Goal: Communication & Community: Ask a question

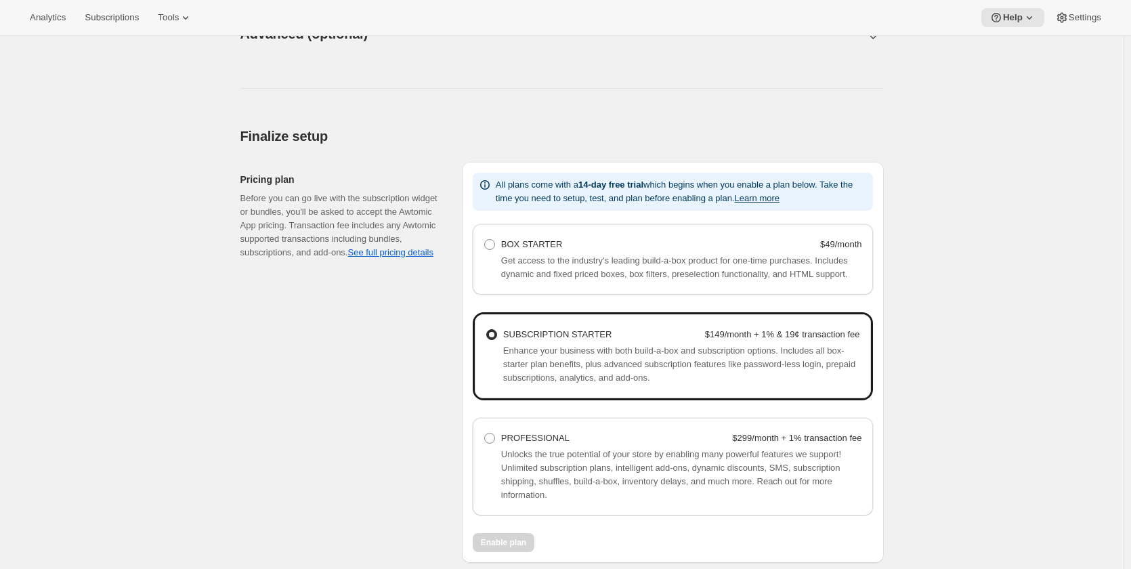
scroll to position [903, 0]
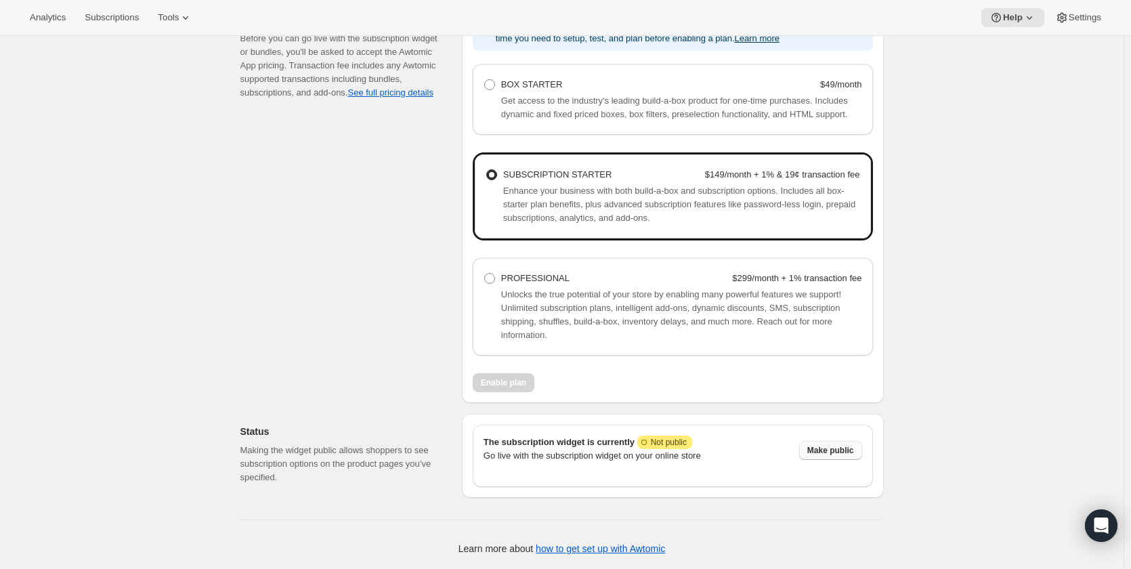
click at [851, 447] on span "Make public" at bounding box center [830, 450] width 47 height 11
click at [844, 450] on span "Disable" at bounding box center [839, 450] width 29 height 11
click at [512, 383] on div "Enable plan" at bounding box center [673, 382] width 400 height 19
click at [508, 387] on div "Enable plan" at bounding box center [673, 382] width 400 height 19
click at [593, 309] on span "Unlocks the true potential of your store by enabling many powerful features we …" at bounding box center [671, 314] width 340 height 51
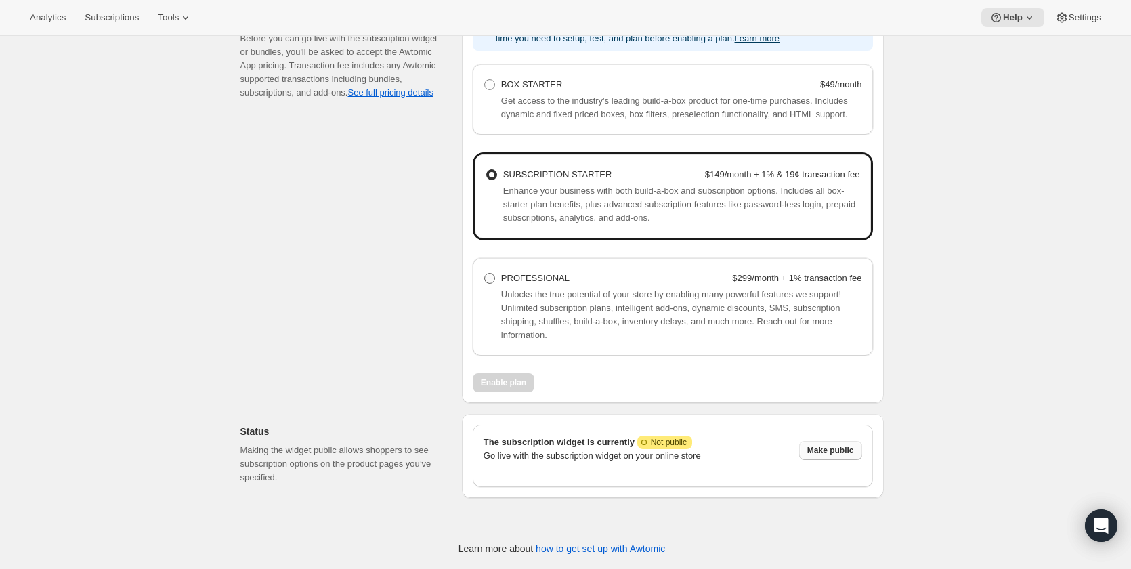
click at [494, 276] on span at bounding box center [489, 278] width 11 height 11
click at [485, 274] on Professional "PROFESSIONAL $299/month + 1% transaction fee" at bounding box center [484, 273] width 1 height 1
radio Professional "true"
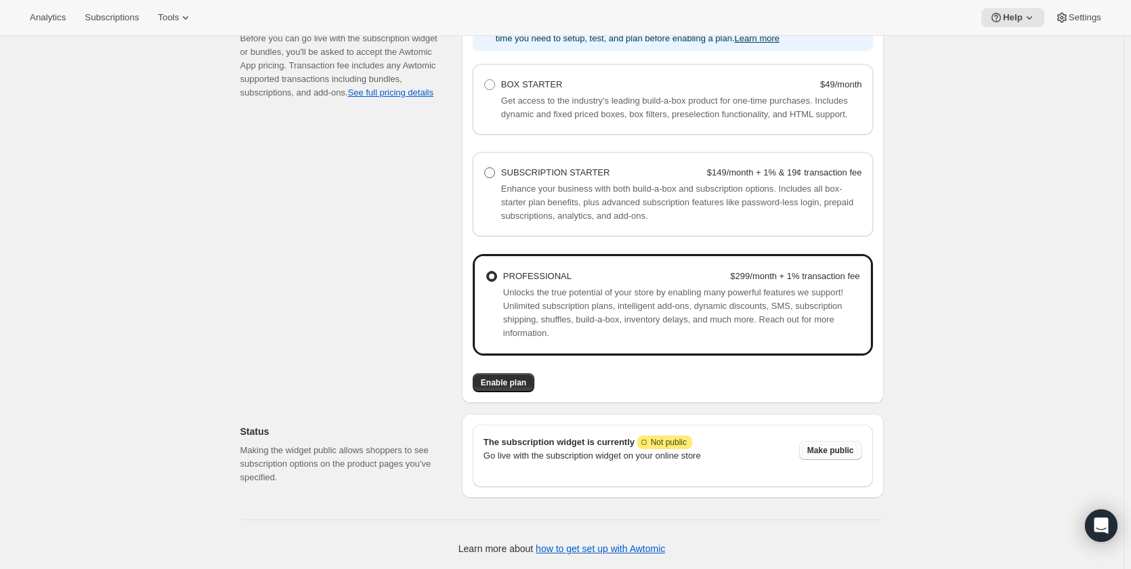
click at [494, 176] on span at bounding box center [489, 172] width 11 height 11
click at [485, 168] on Starter "SUBSCRIPTION STARTER $149/month + 1% & 19¢ transaction fee" at bounding box center [484, 167] width 1 height 1
radio Starter "true"
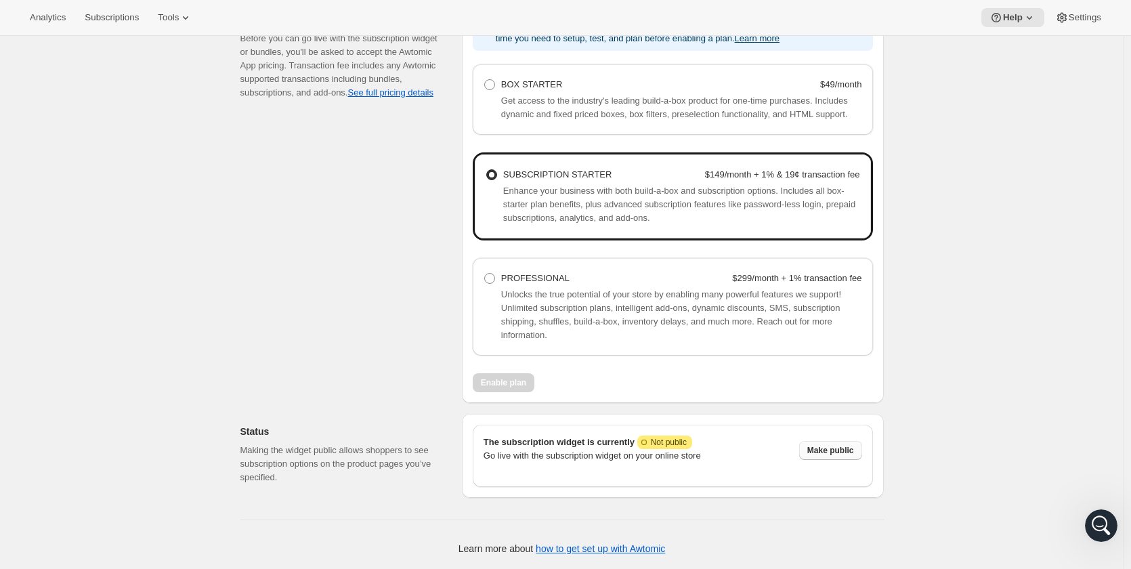
scroll to position [0, 0]
click at [1076, 19] on span "Settings" at bounding box center [1084, 17] width 33 height 11
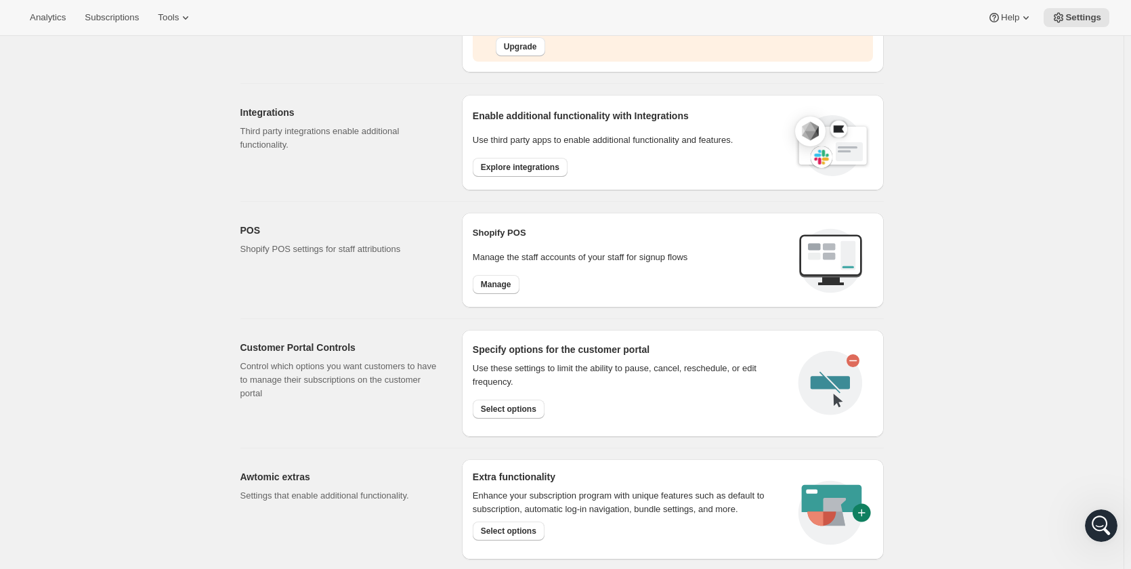
scroll to position [167, 0]
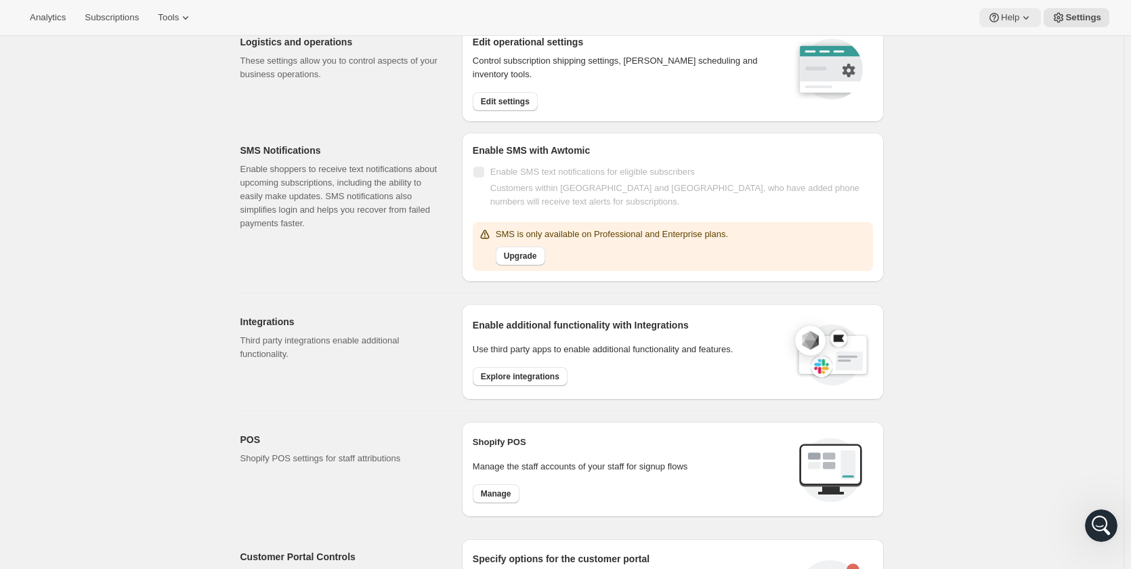
click at [1019, 21] on span "Help" at bounding box center [1010, 17] width 18 height 11
click at [1008, 50] on span "Setup guide" at bounding box center [1012, 46] width 47 height 10
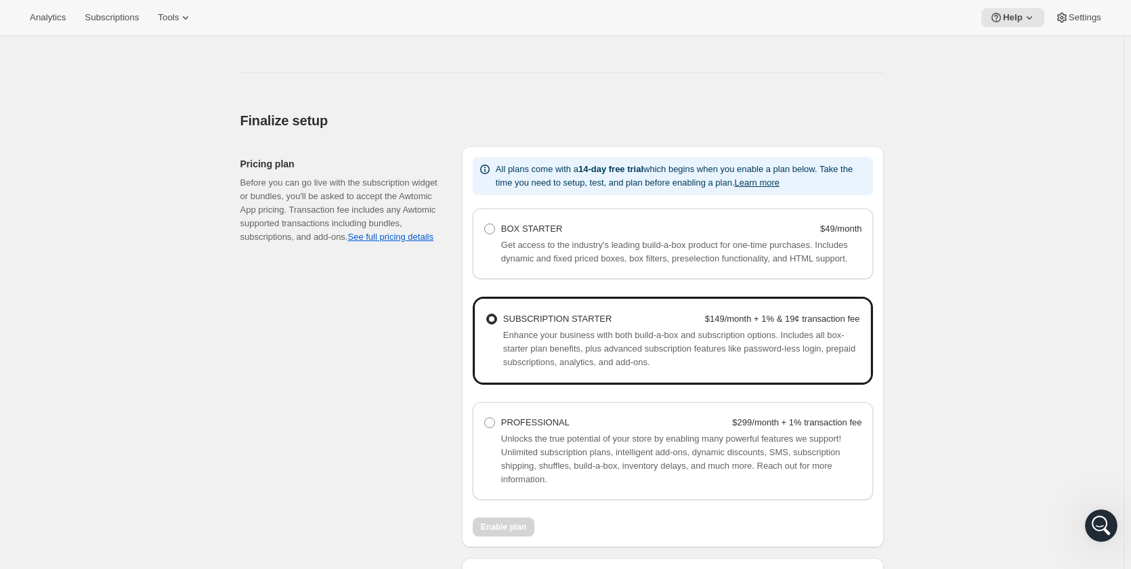
scroll to position [903, 0]
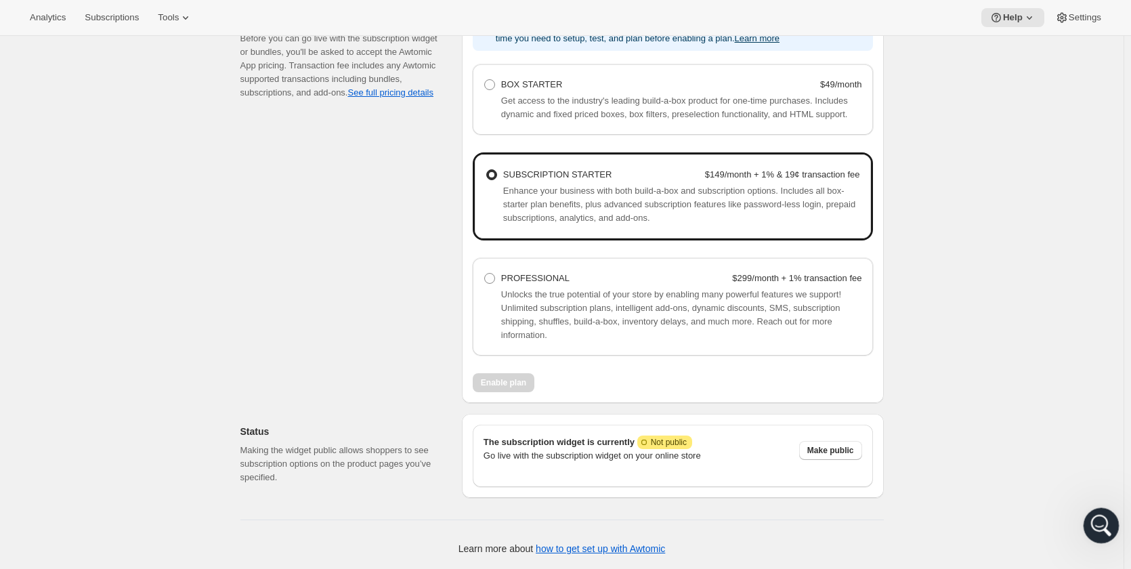
click at [1108, 528] on div "Open Intercom Messenger" at bounding box center [1099, 523] width 45 height 45
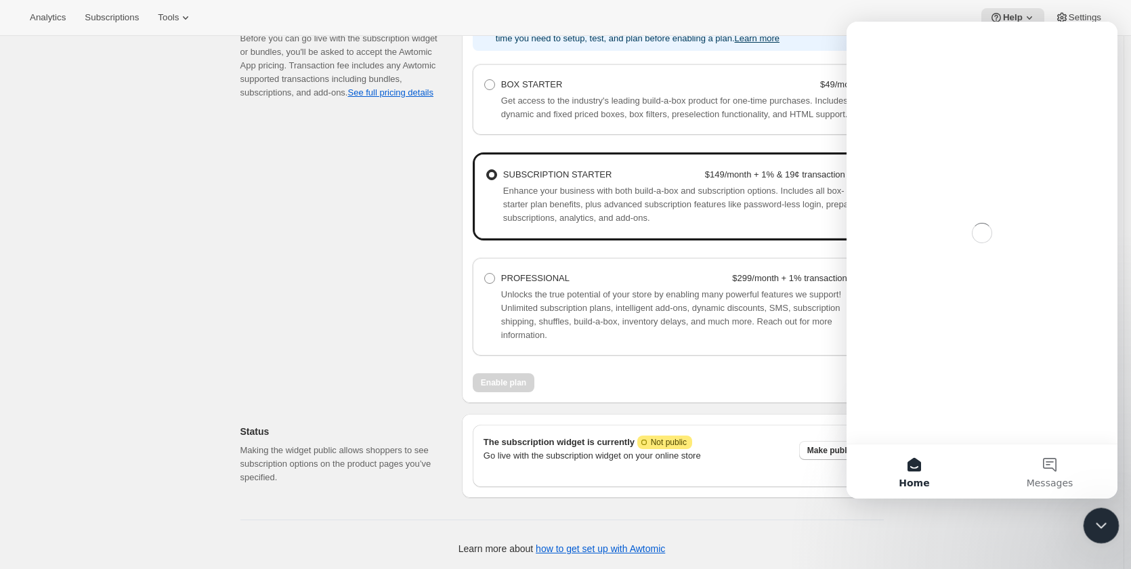
scroll to position [0, 0]
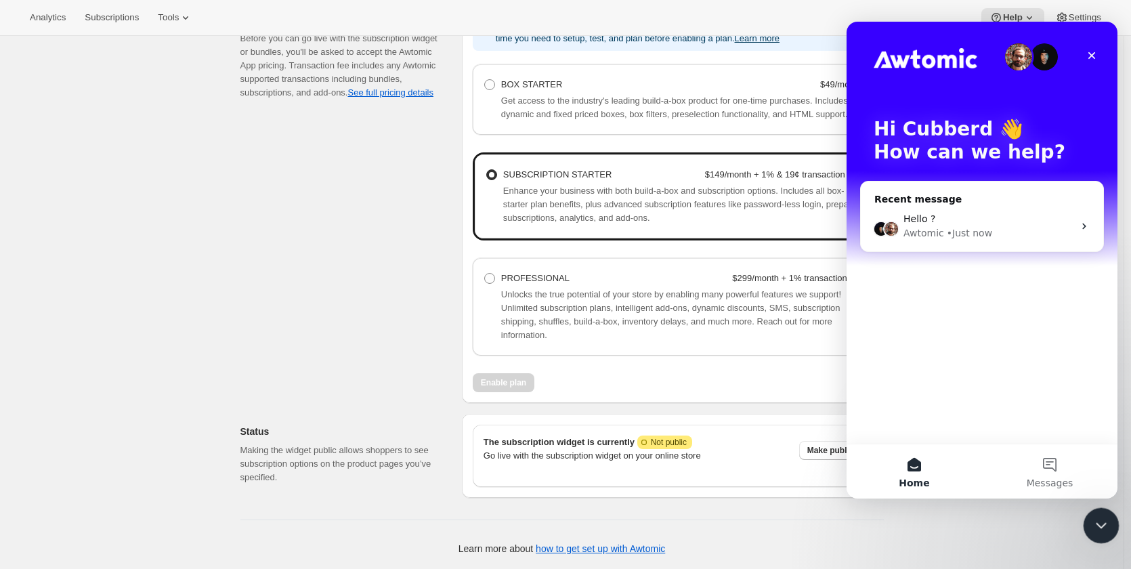
click at [1100, 526] on icon "Close Intercom Messenger" at bounding box center [1099, 523] width 16 height 16
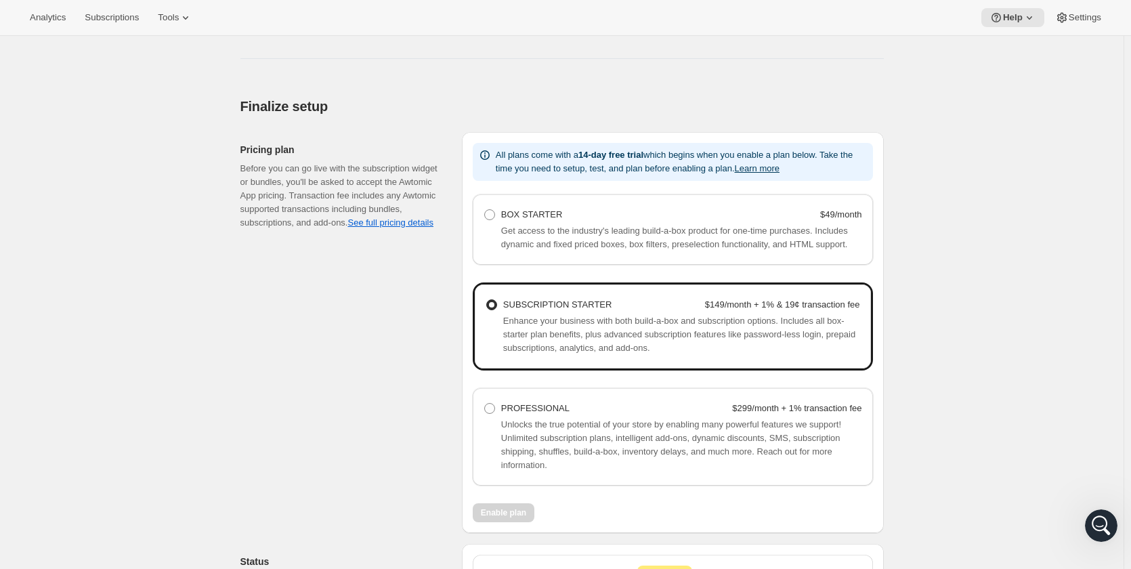
scroll to position [768, 0]
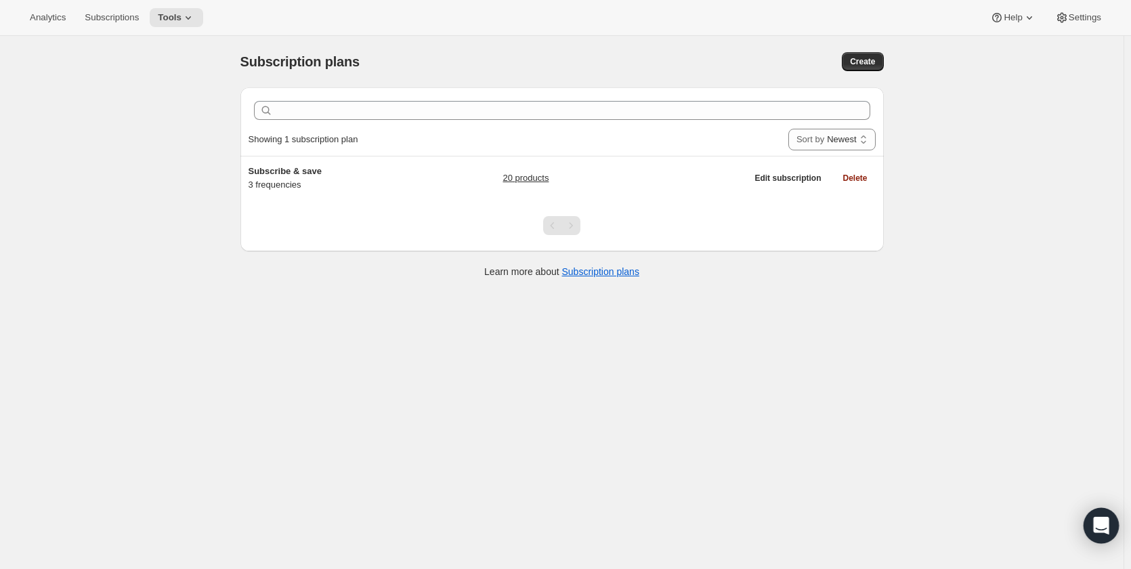
click at [1102, 519] on icon "Open Intercom Messenger" at bounding box center [1101, 526] width 16 height 18
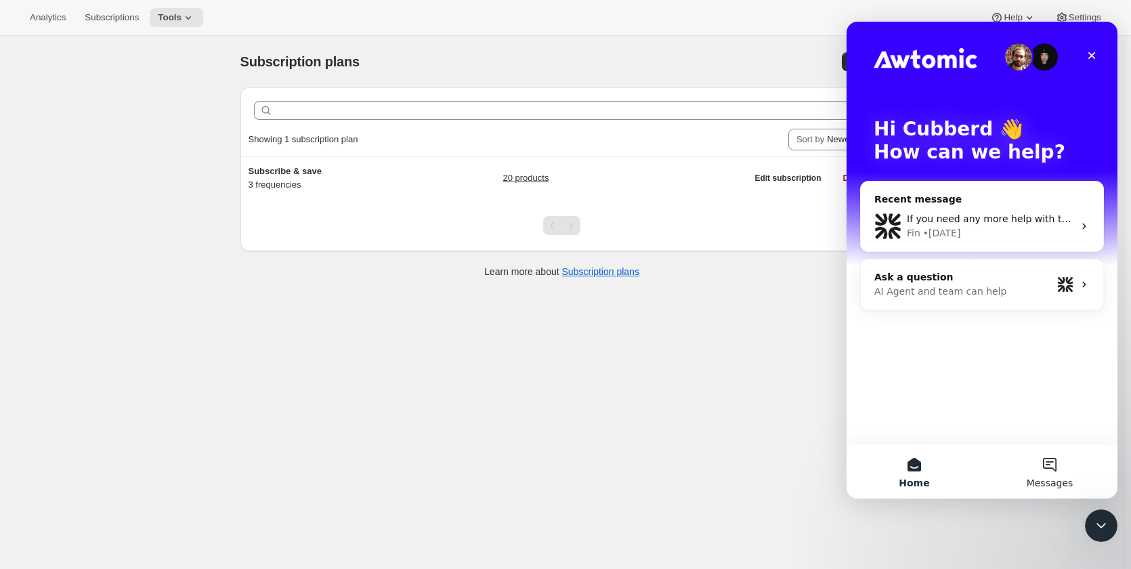
click at [1054, 473] on button "Messages" at bounding box center [1049, 471] width 135 height 54
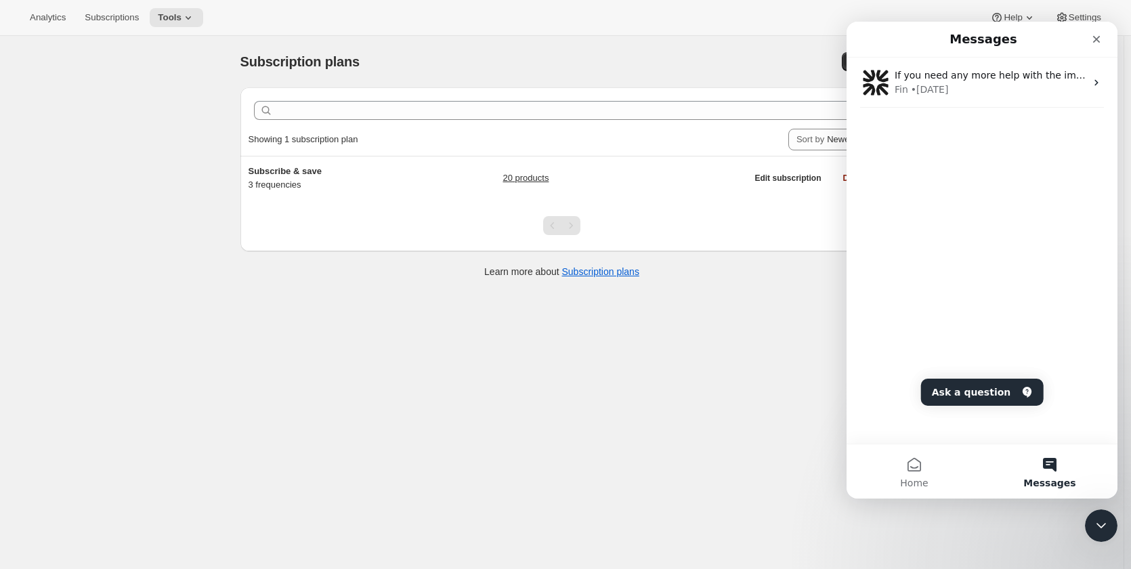
click at [1054, 469] on button "Messages" at bounding box center [1049, 471] width 135 height 54
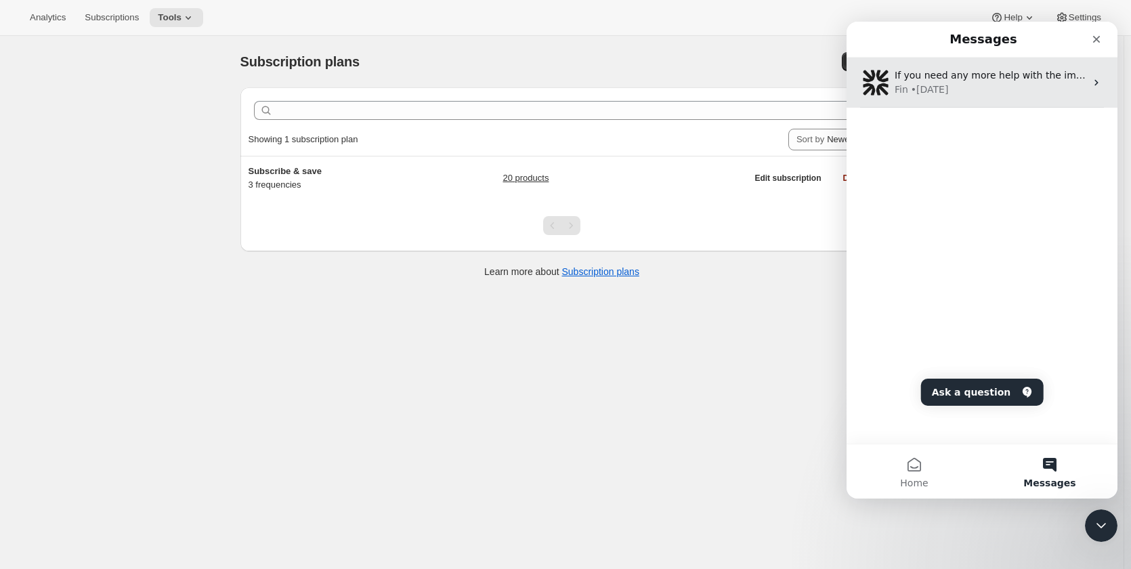
click at [967, 93] on div "Fin • 5d ago" at bounding box center [989, 90] width 191 height 14
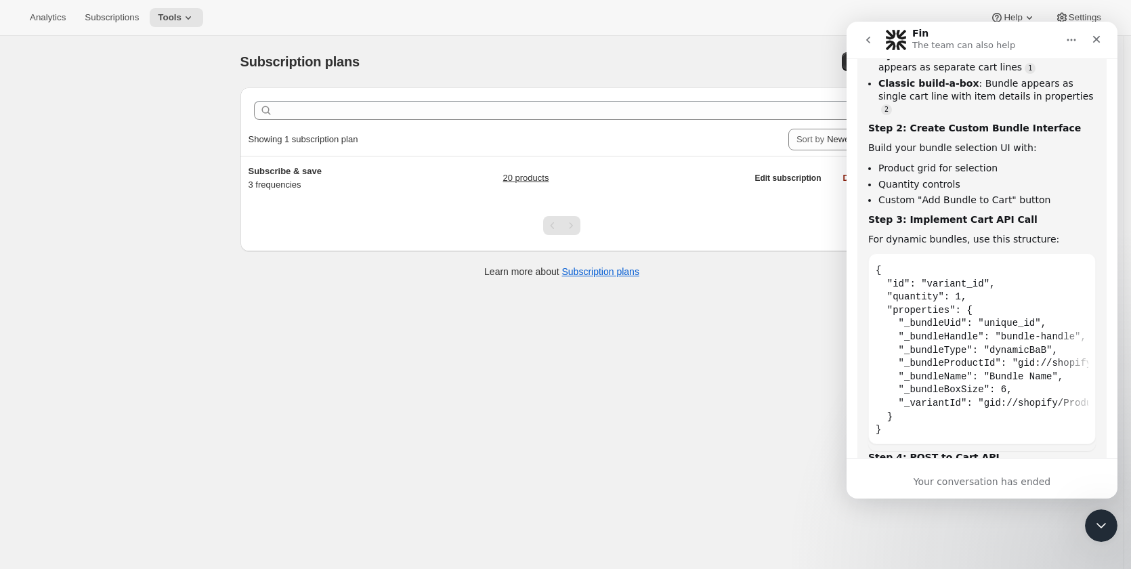
scroll to position [2135, 0]
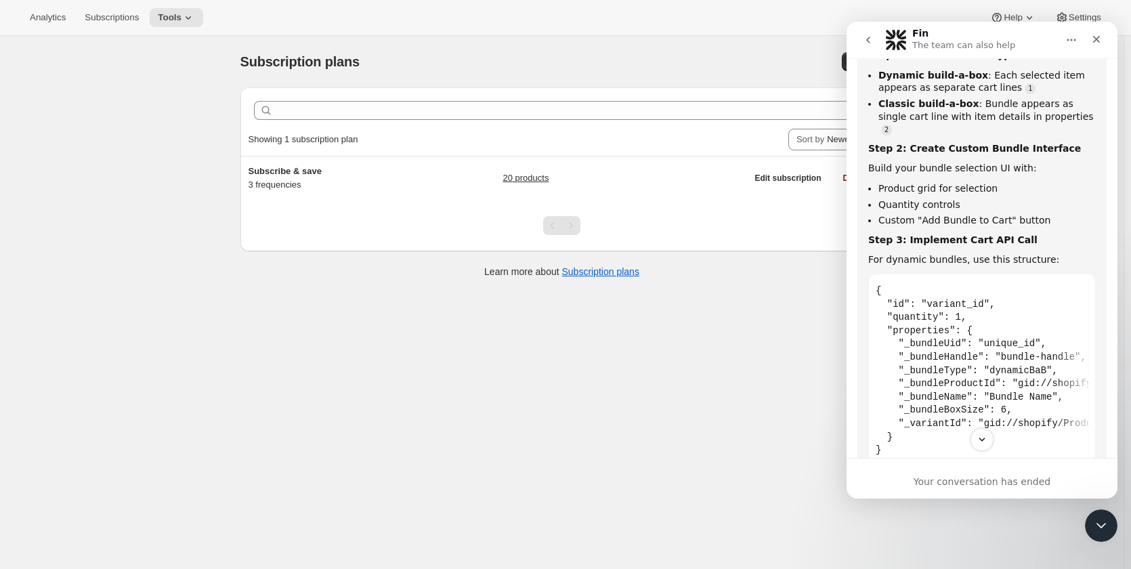
click at [1069, 41] on icon "Home" at bounding box center [1071, 40] width 11 height 11
click at [871, 39] on icon "go back" at bounding box center [868, 40] width 11 height 11
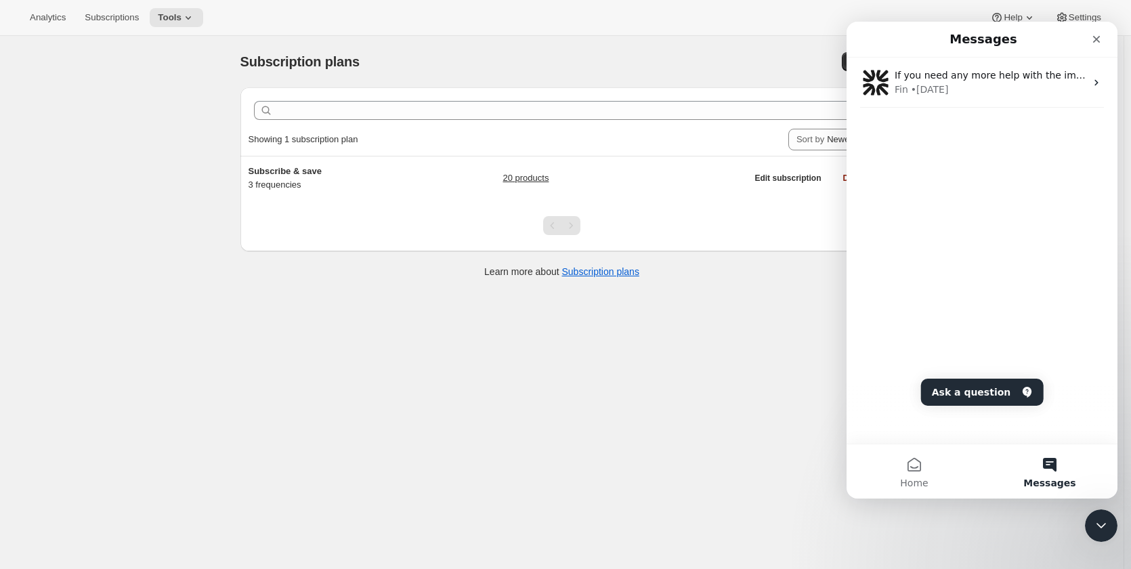
scroll to position [0, 0]
click at [1043, 475] on button "Messages" at bounding box center [1049, 471] width 135 height 54
click at [1002, 397] on button "Ask a question" at bounding box center [982, 391] width 123 height 27
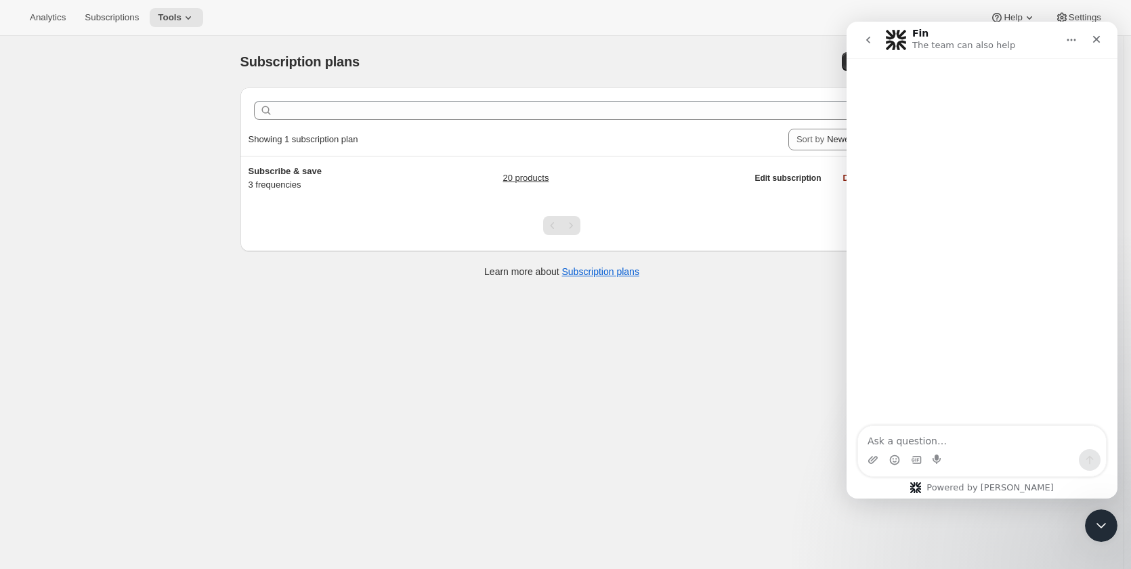
click at [983, 439] on textarea "Ask a question…" at bounding box center [982, 437] width 248 height 23
type textarea "Hi"
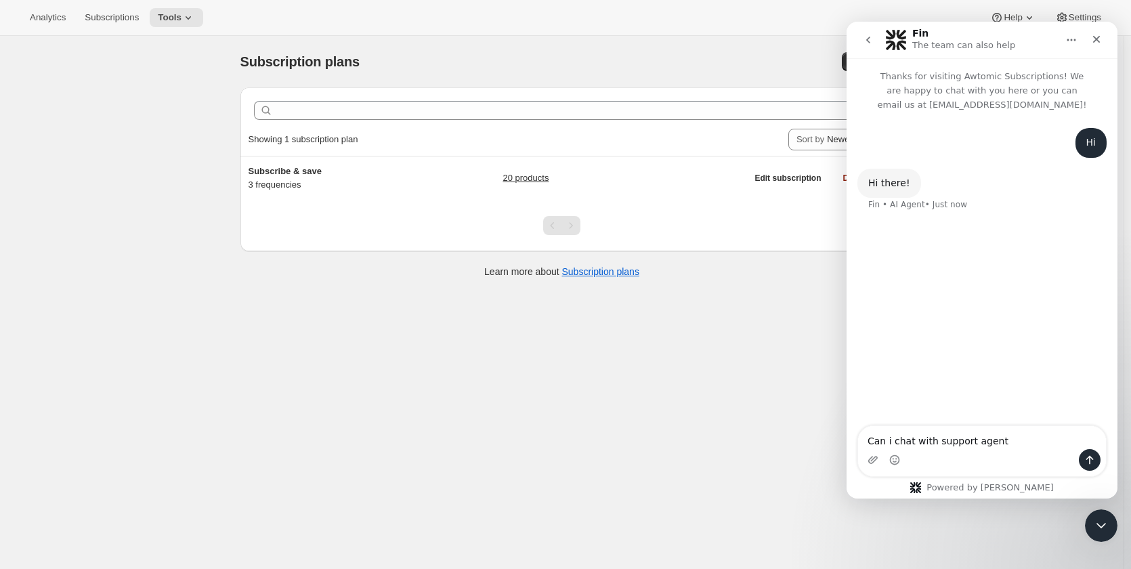
type textarea "Can i chat with support agent"
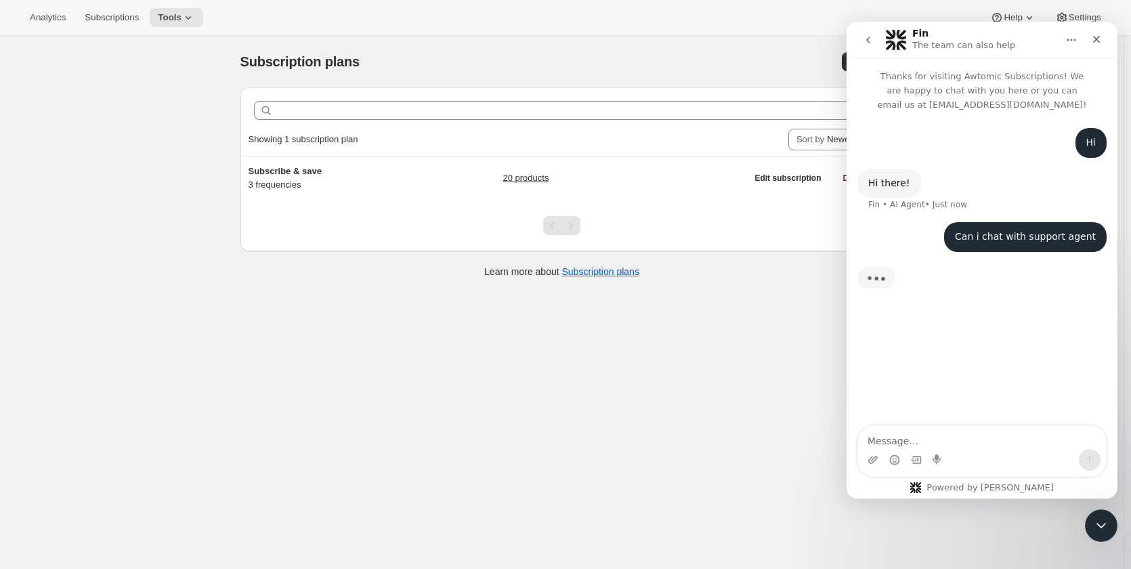
click at [967, 435] on textarea "Message…" at bounding box center [982, 437] width 248 height 23
click at [891, 441] on textarea "Message…" at bounding box center [982, 437] width 248 height 23
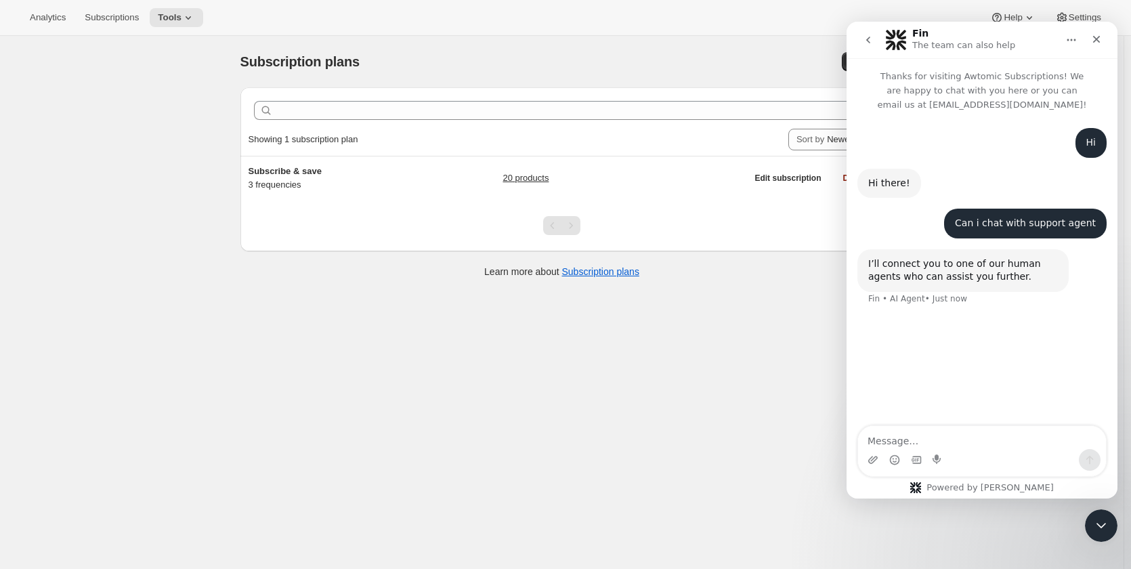
click at [890, 441] on textarea "Message…" at bounding box center [982, 437] width 248 height 23
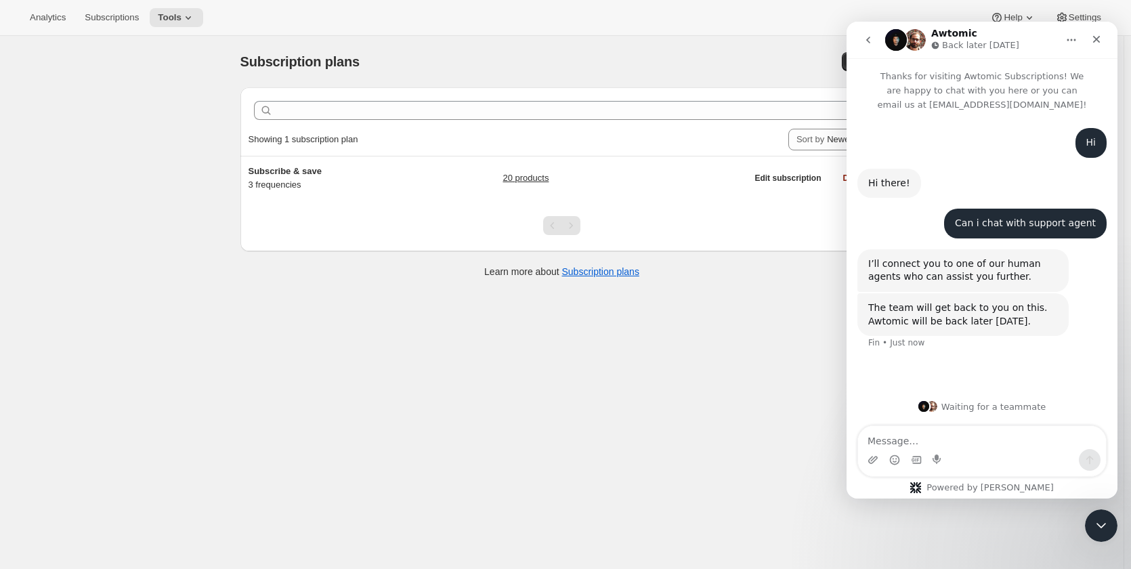
click at [995, 439] on textarea "Message…" at bounding box center [982, 437] width 248 height 23
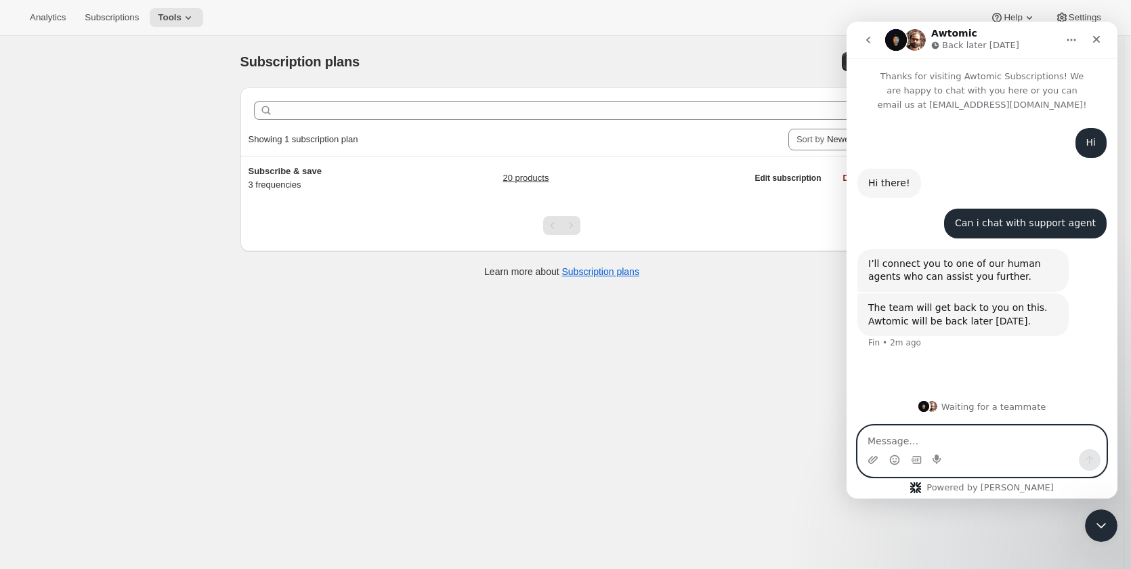
click at [978, 436] on textarea "Message…" at bounding box center [982, 437] width 248 height 23
click at [933, 431] on textarea "Message…" at bounding box center [982, 437] width 248 height 23
type textarea "Hello ?"
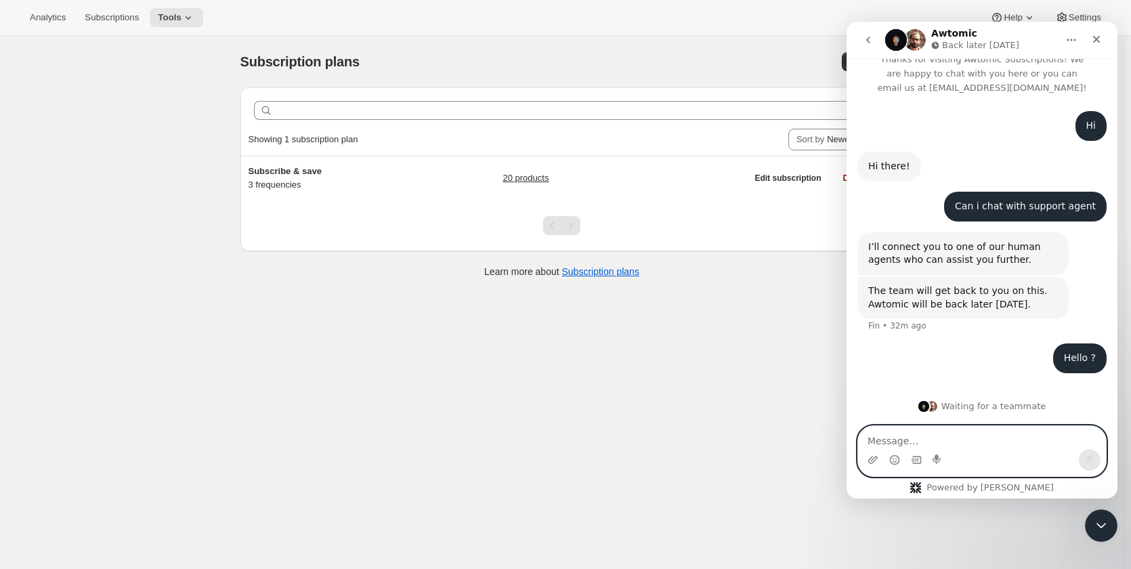
click at [987, 435] on textarea "Message…" at bounding box center [982, 437] width 248 height 23
type textarea "are"
type textarea "Y"
click at [1010, 431] on textarea "Message…" at bounding box center [982, 437] width 248 height 23
click at [1008, 437] on textarea "Message…" at bounding box center [982, 437] width 248 height 23
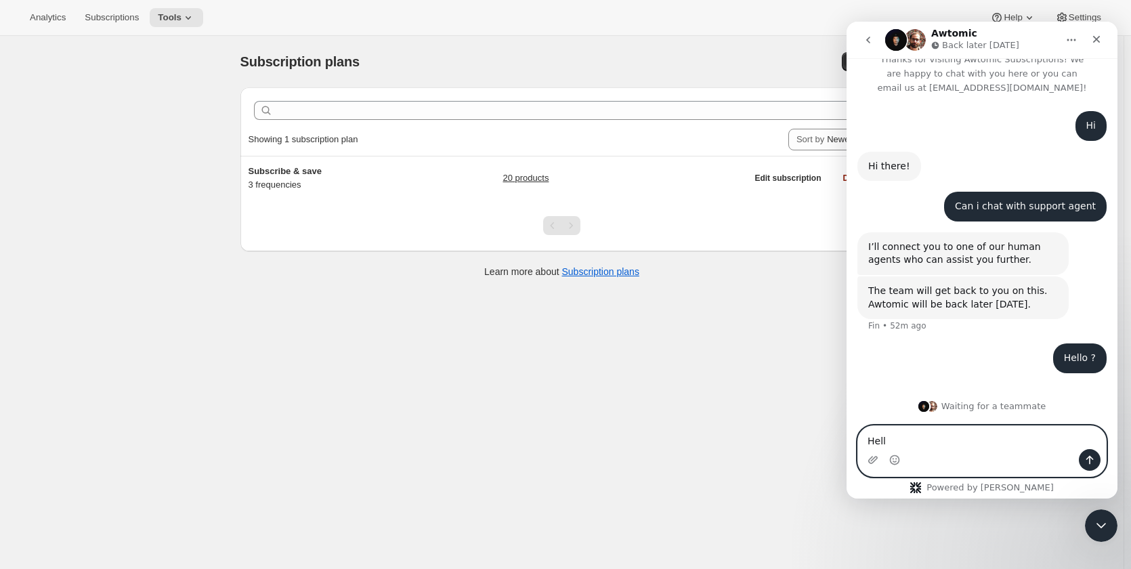
type textarea "Hello"
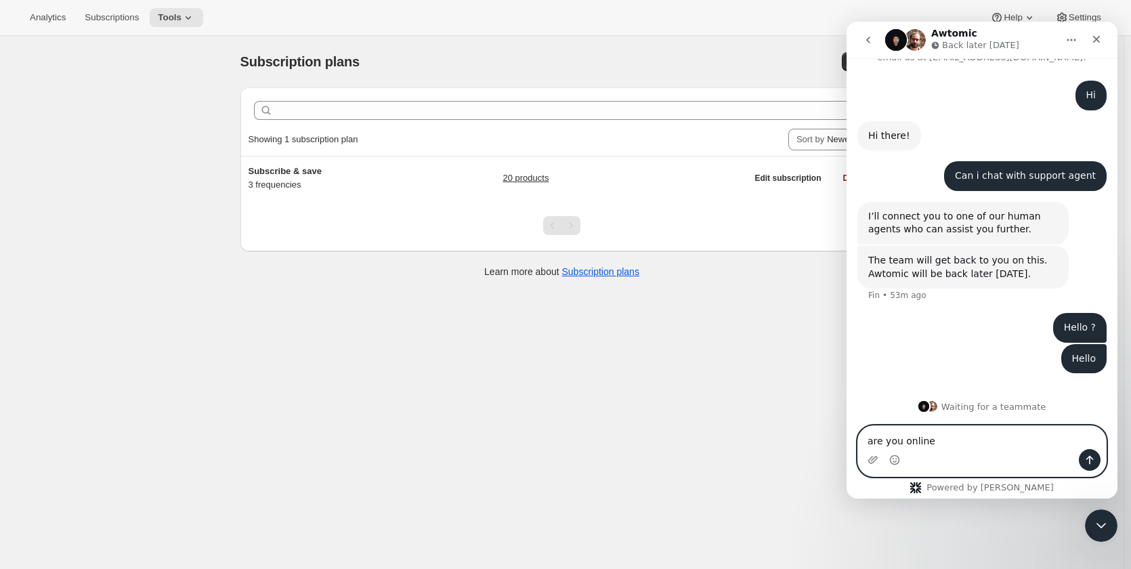
type textarea "are you online"
type textarea "Any body"
click at [976, 439] on textarea "Message…" at bounding box center [982, 437] width 248 height 23
click at [928, 441] on textarea "Message…" at bounding box center [982, 437] width 248 height 23
click at [971, 440] on textarea "Message…" at bounding box center [982, 437] width 248 height 23
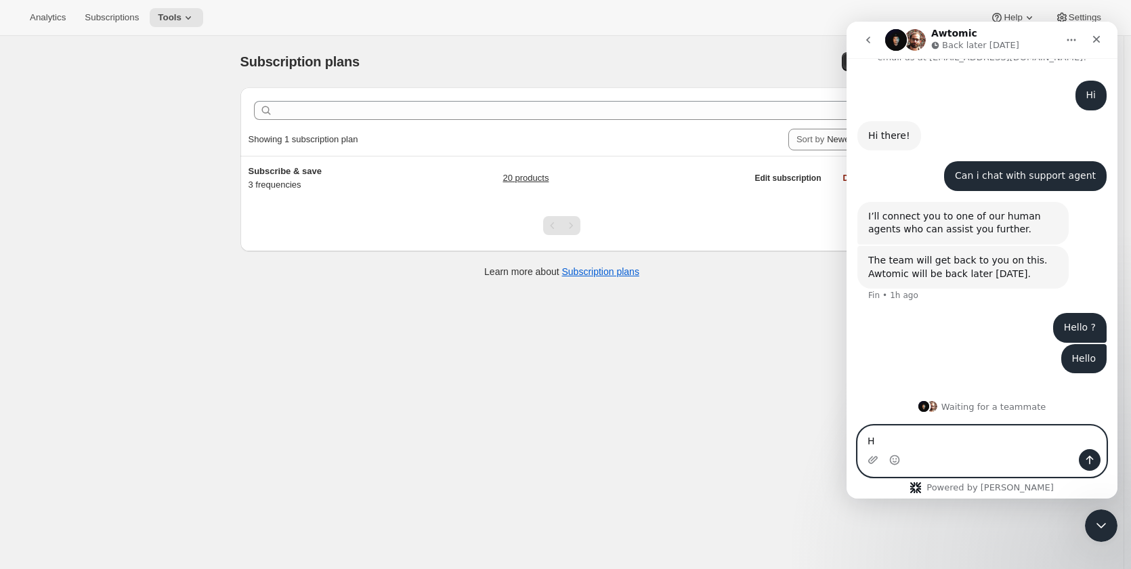
type textarea "Hy"
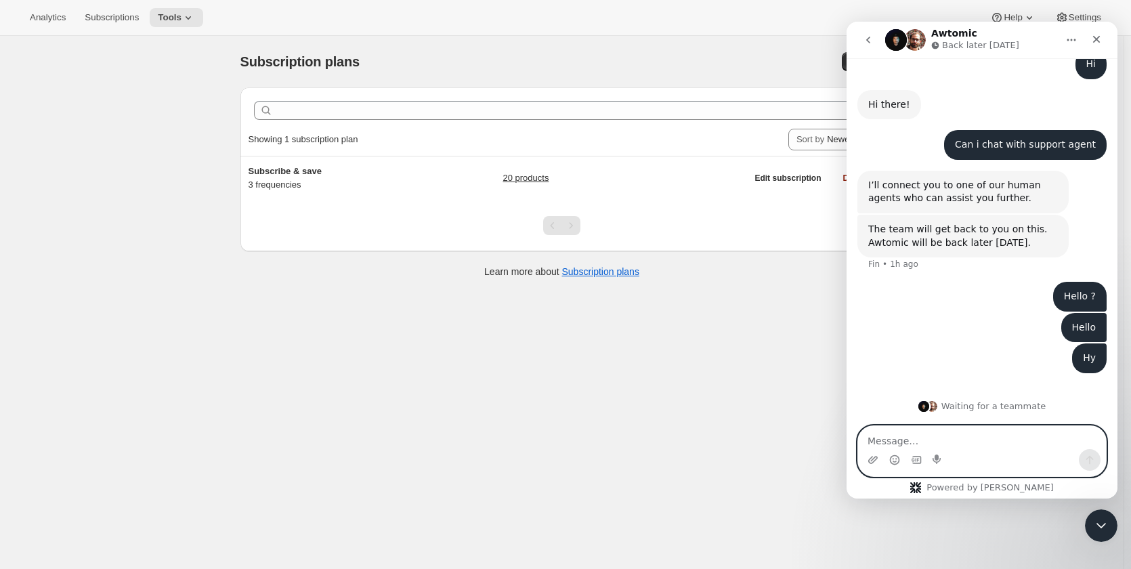
click at [1030, 440] on textarea "Message…" at bounding box center [982, 437] width 248 height 23
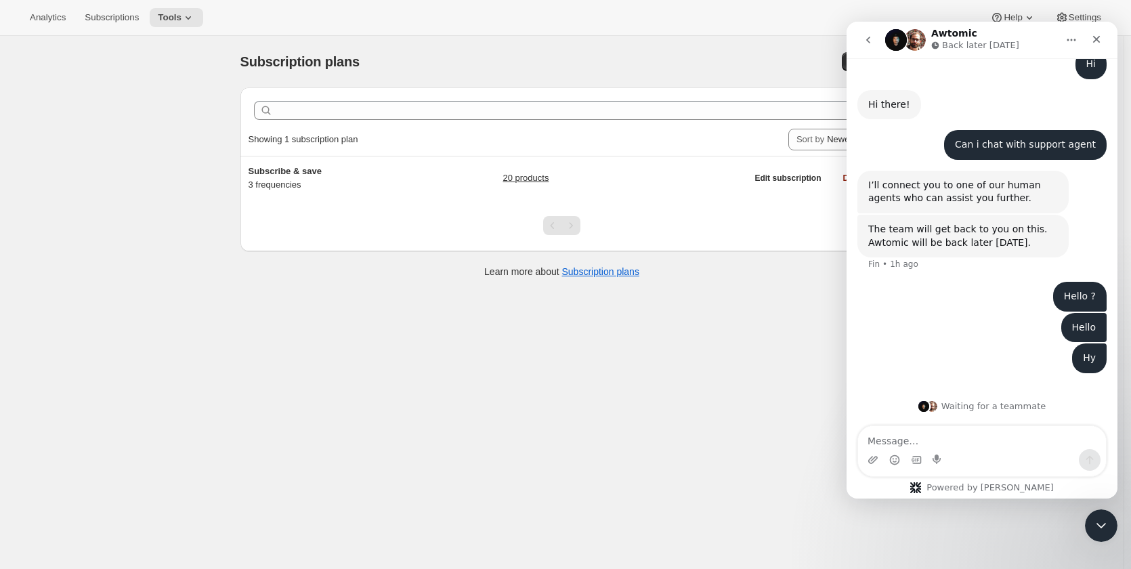
click at [987, 49] on p "Back later today" at bounding box center [980, 46] width 77 height 14
click at [988, 46] on p "Back later today" at bounding box center [980, 46] width 77 height 14
click at [1076, 40] on icon "Home" at bounding box center [1071, 40] width 11 height 11
click at [1073, 41] on icon "Home" at bounding box center [1071, 40] width 11 height 11
click at [1089, 517] on div "Close Intercom Messenger" at bounding box center [1099, 523] width 33 height 33
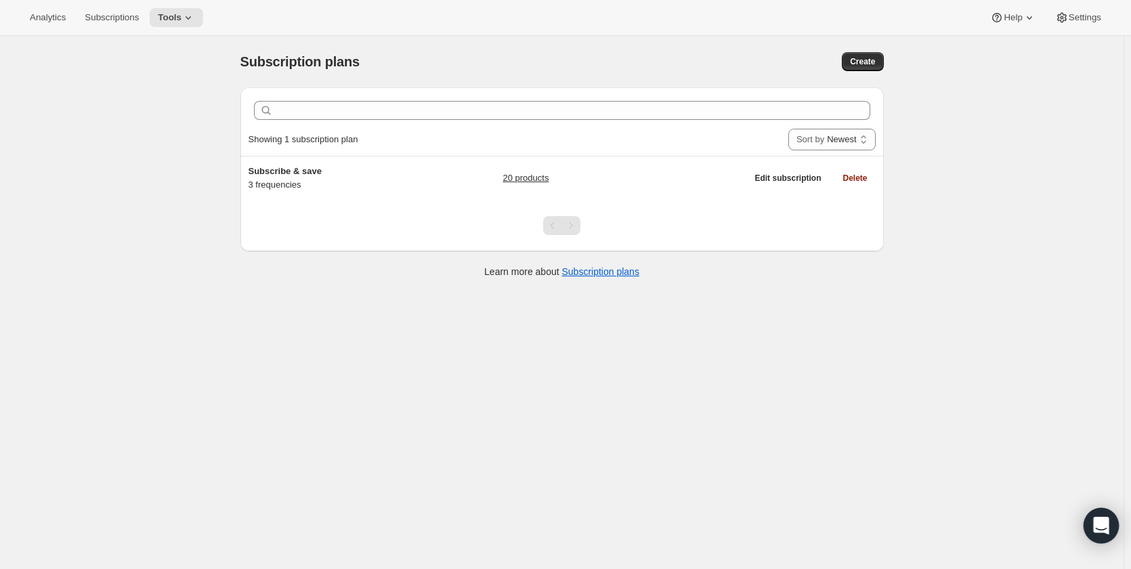
click at [1103, 531] on icon "Open Intercom Messenger" at bounding box center [1101, 526] width 16 height 18
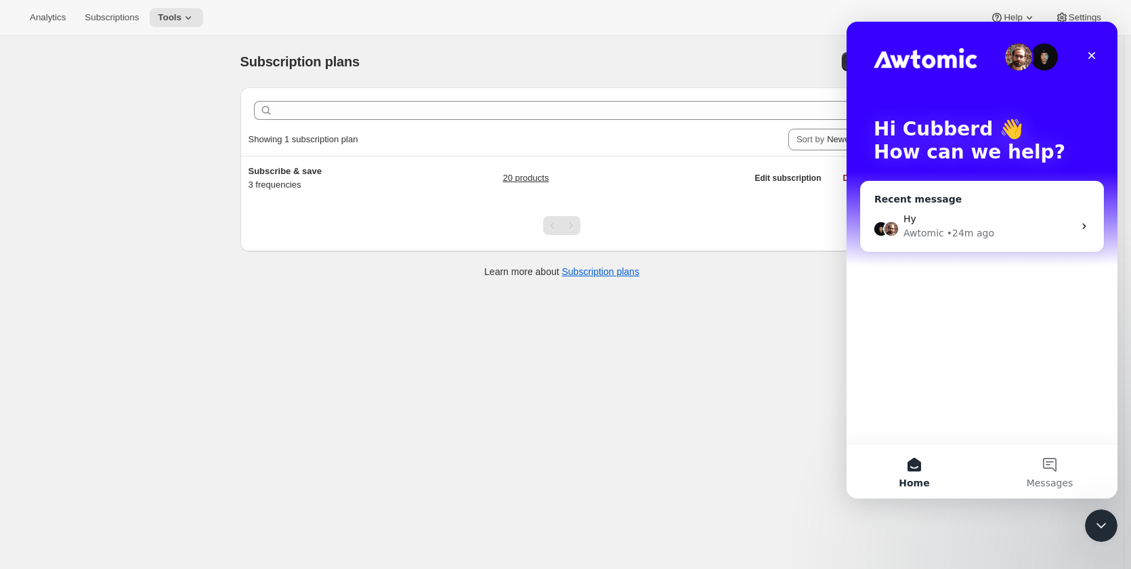
click at [988, 237] on div "Awtomic • 24m ago" at bounding box center [988, 233] width 170 height 14
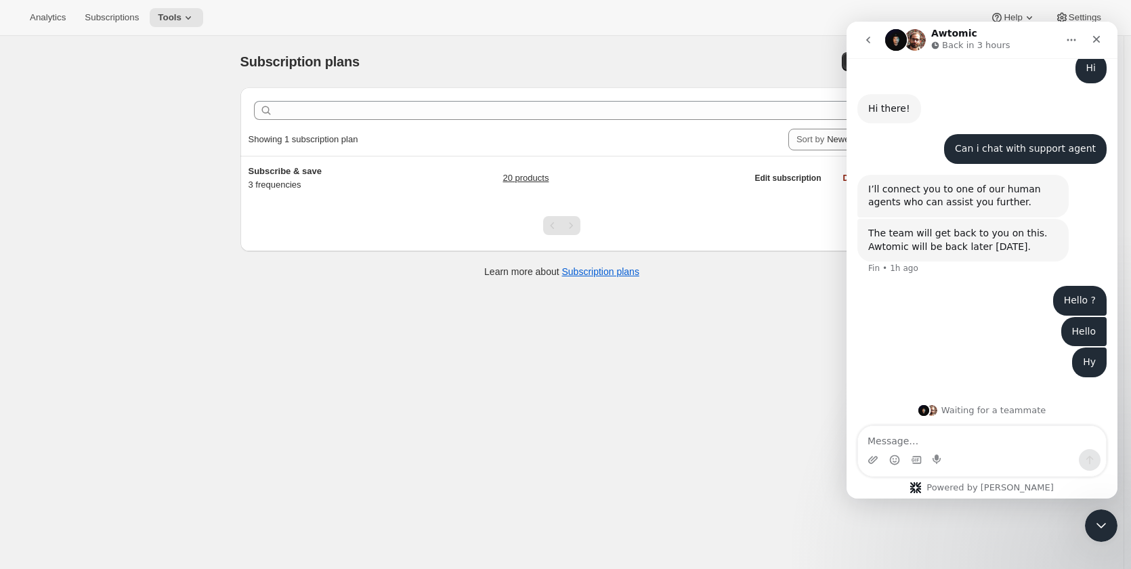
scroll to position [79, 0]
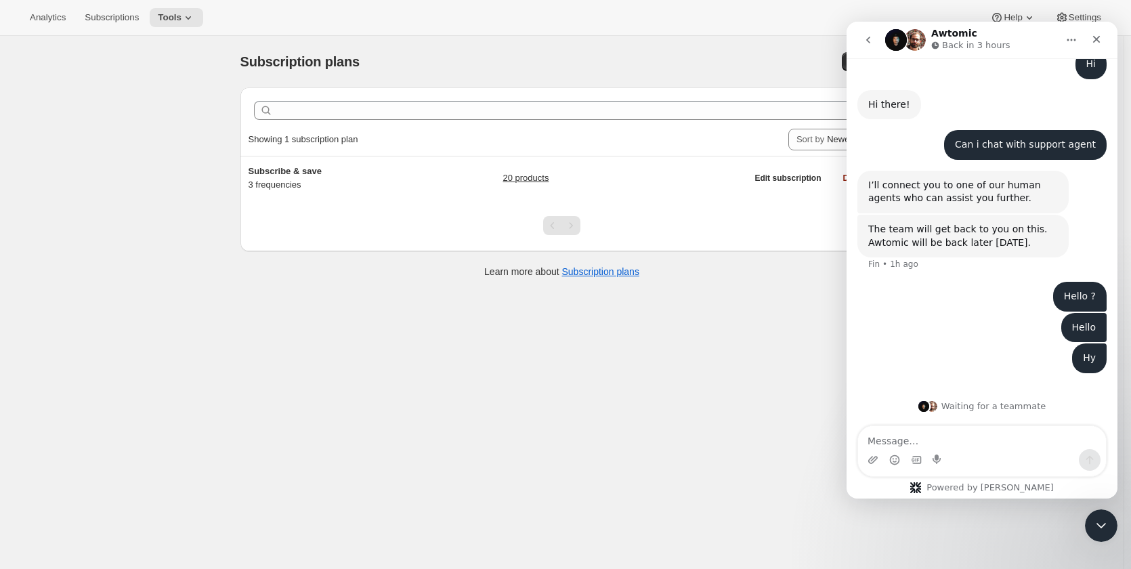
click at [982, 431] on textarea "Message…" at bounding box center [982, 437] width 248 height 23
click at [974, 439] on textarea "Message…" at bounding box center [982, 437] width 248 height 23
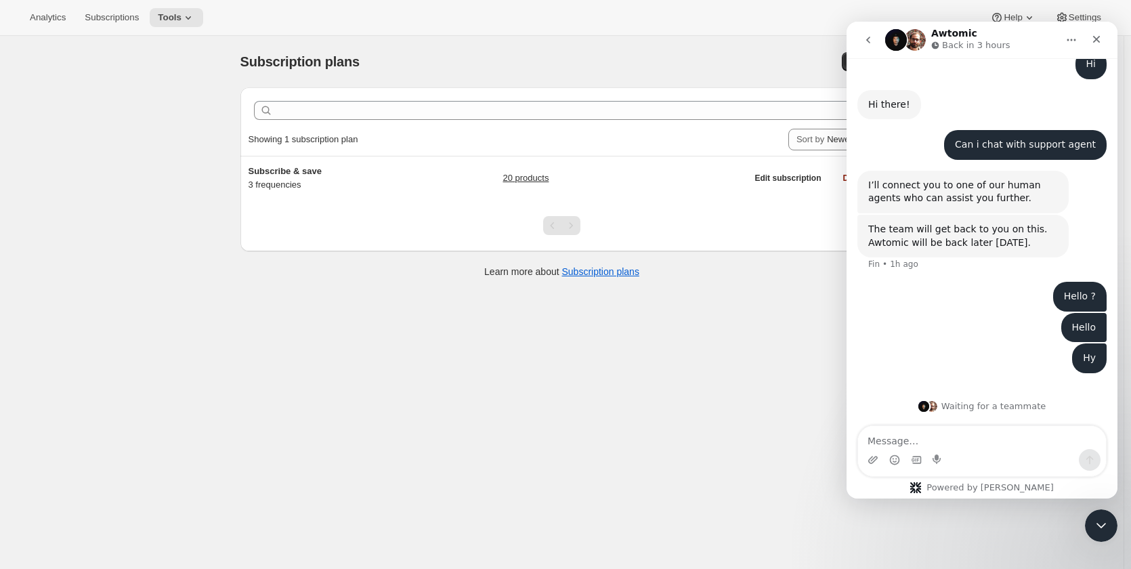
click at [974, 439] on textarea "Message…" at bounding box center [982, 437] width 248 height 23
click at [980, 436] on textarea "Message…" at bounding box center [982, 437] width 248 height 23
click at [1104, 523] on icon "Close Intercom Messenger" at bounding box center [1099, 523] width 16 height 16
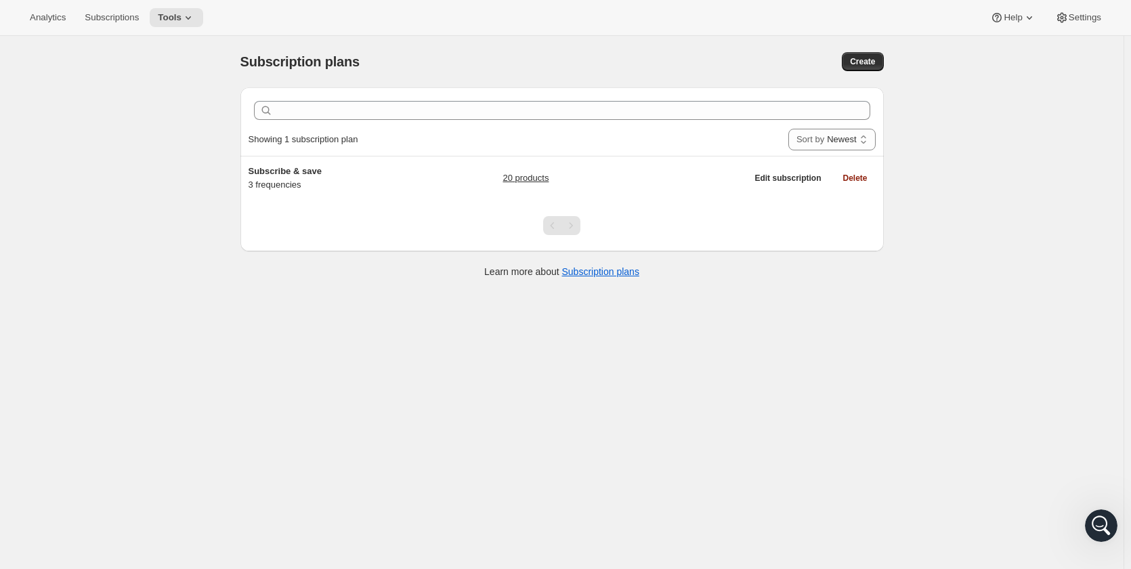
scroll to position [74, 0]
click at [1022, 22] on span "Help" at bounding box center [1012, 17] width 18 height 11
click at [1023, 45] on span "Setup guide" at bounding box center [1013, 46] width 47 height 10
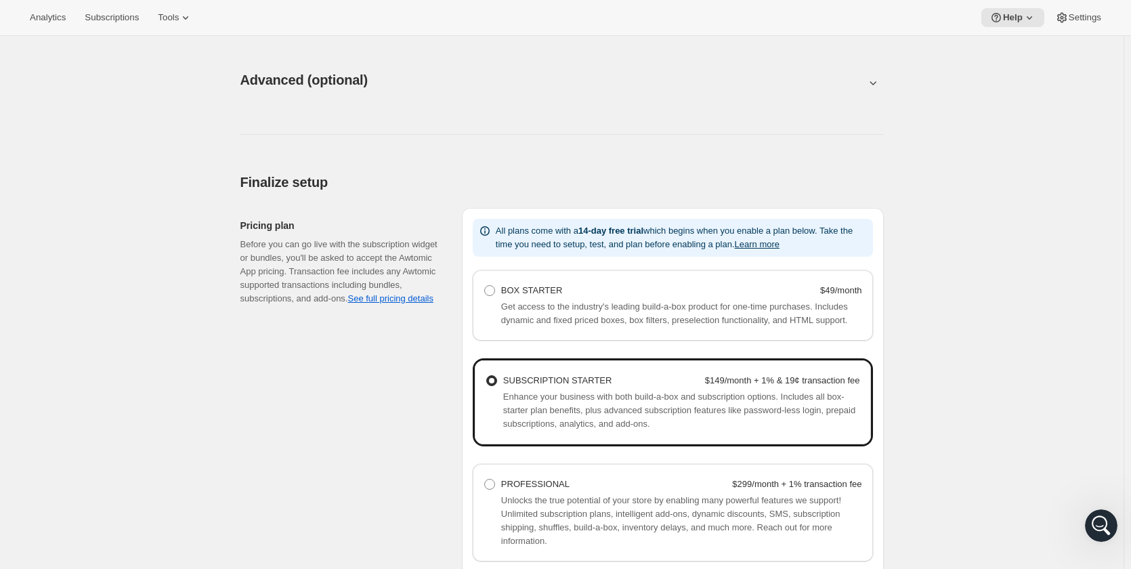
scroll to position [903, 0]
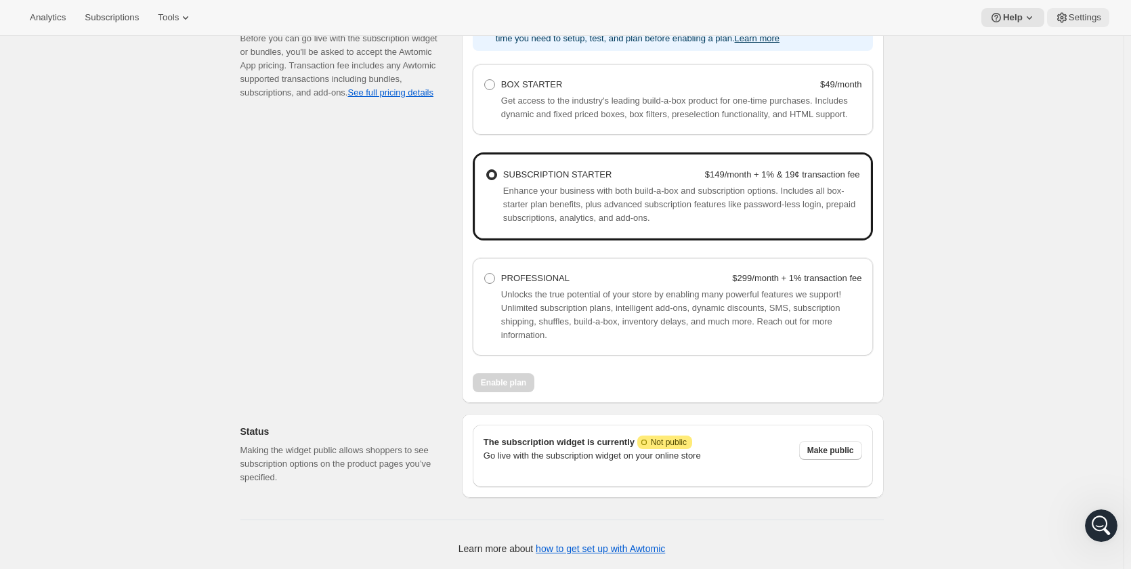
click at [1080, 18] on span "Settings" at bounding box center [1084, 17] width 33 height 11
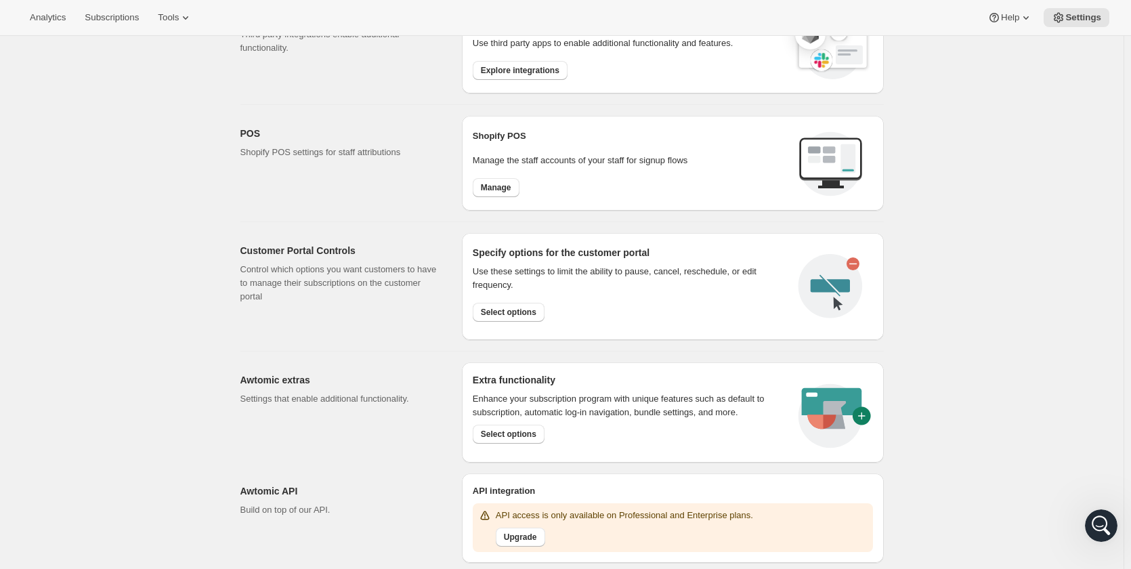
scroll to position [506, 0]
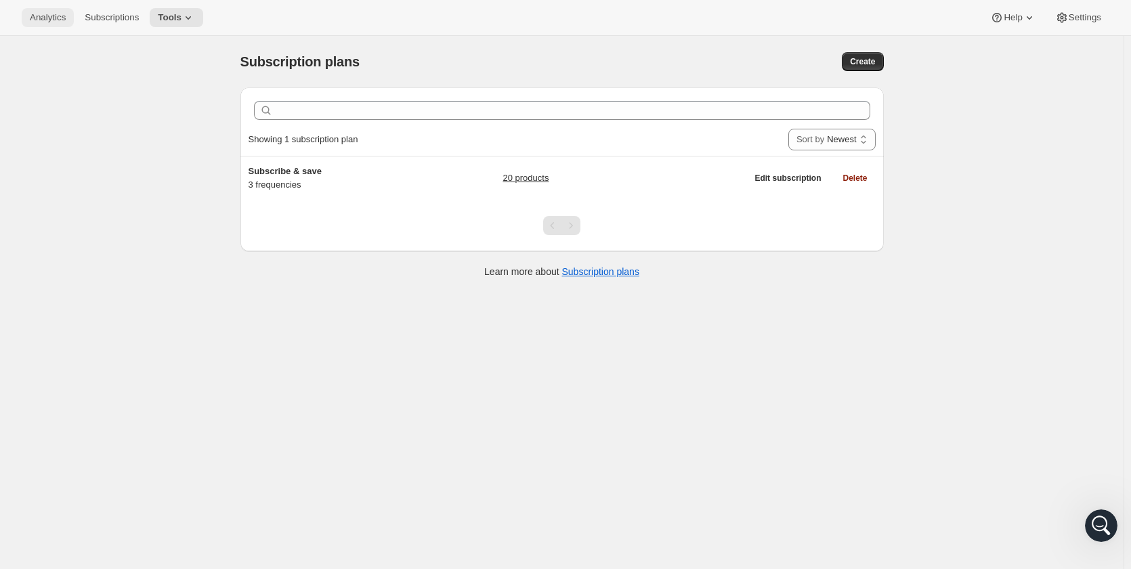
click at [56, 22] on span "Analytics" at bounding box center [48, 17] width 36 height 11
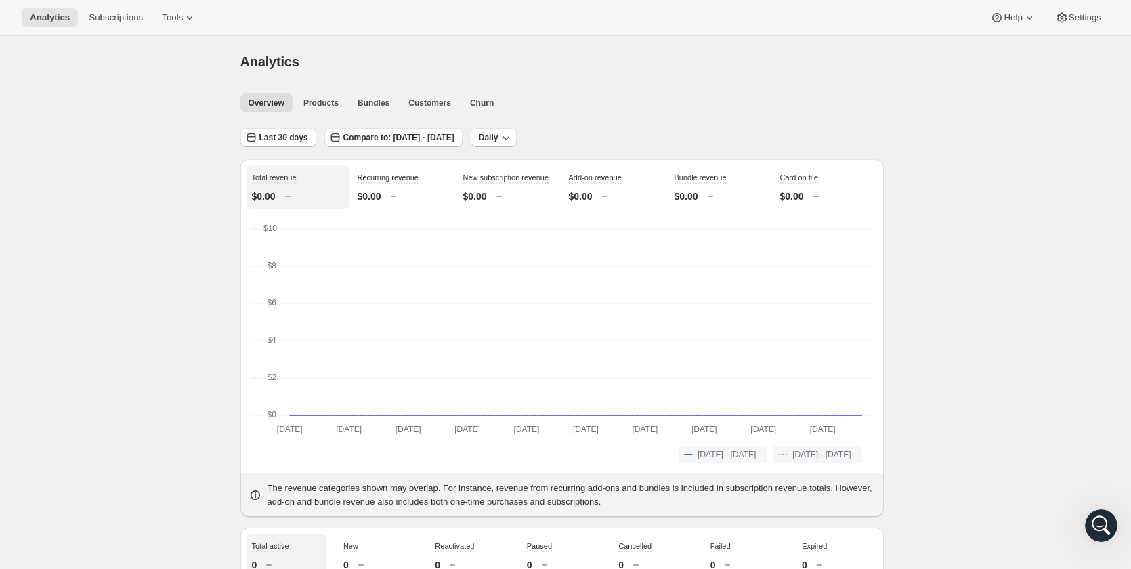
click at [121, 29] on div "Analytics Subscriptions Tools Help Settings" at bounding box center [565, 18] width 1131 height 36
click at [171, 13] on span "Tools" at bounding box center [172, 17] width 21 height 11
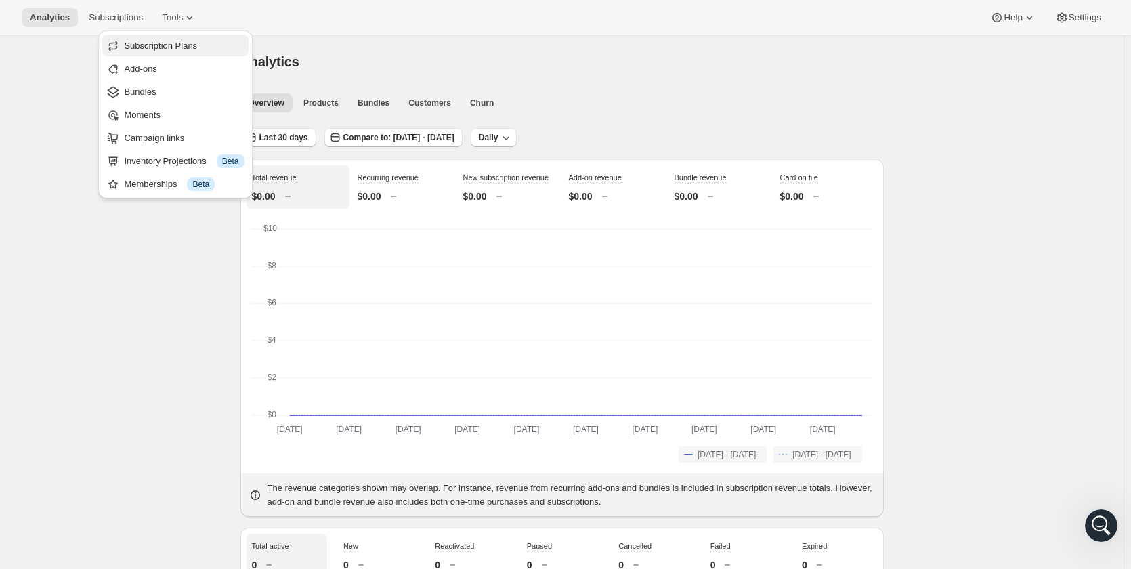
click at [168, 47] on span "Subscription Plans" at bounding box center [160, 46] width 73 height 10
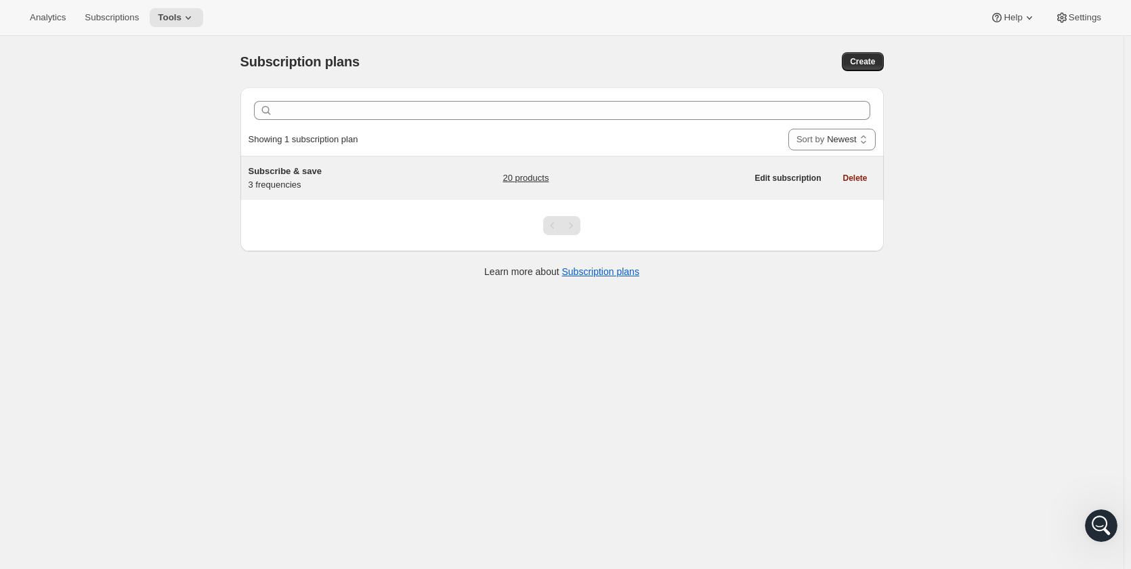
click at [283, 176] on span "Subscribe & save" at bounding box center [284, 171] width 73 height 10
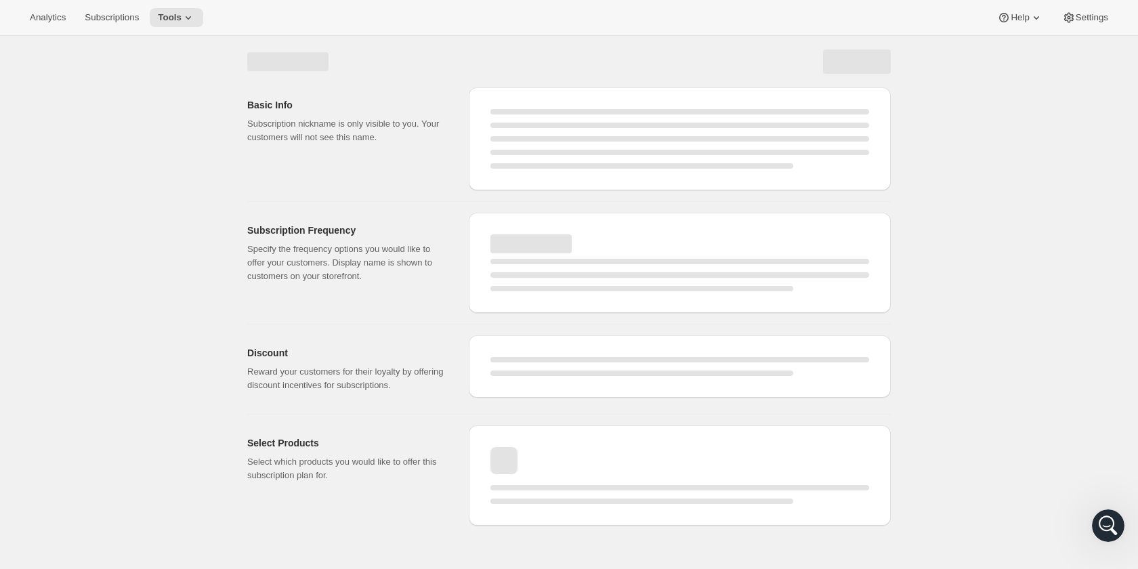
select select "WEEK"
select select "MONTH"
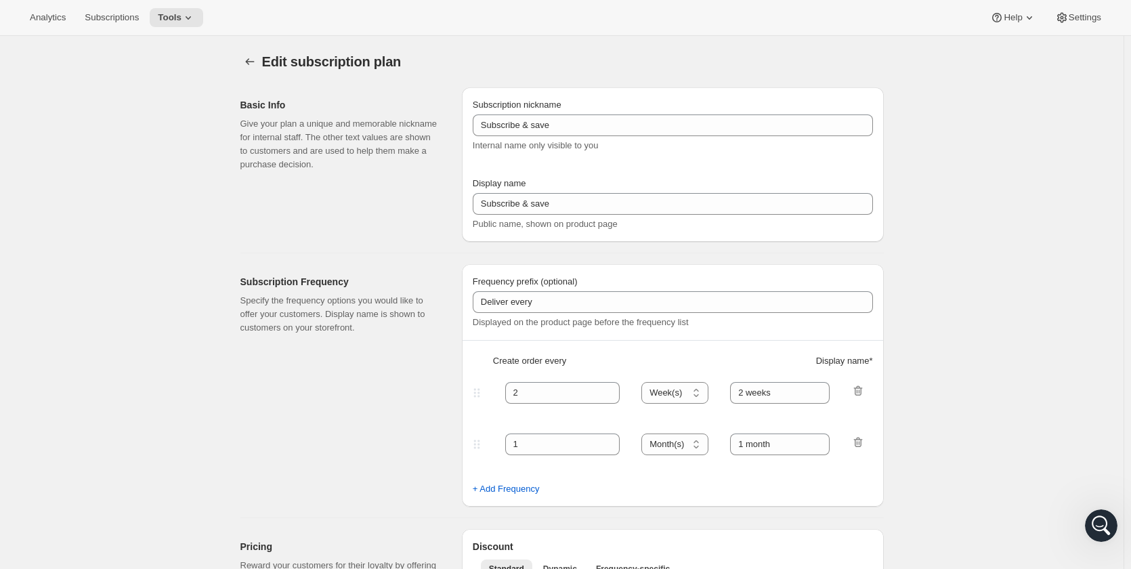
type input "1"
type input "Weekly"
type input "Monthly"
type input "10"
select select "MONTH"
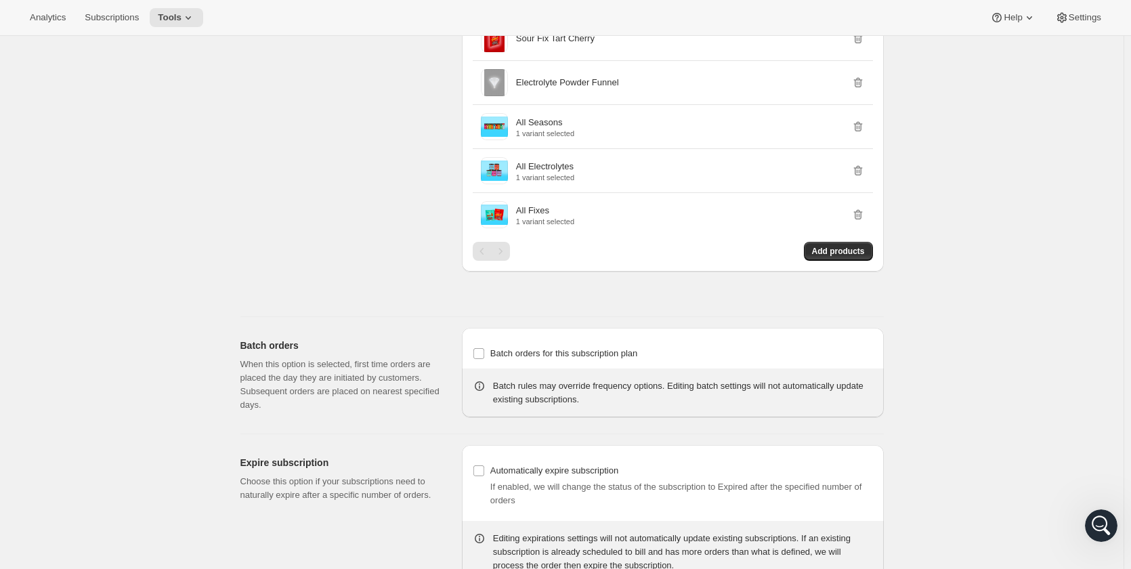
scroll to position [1680, 0]
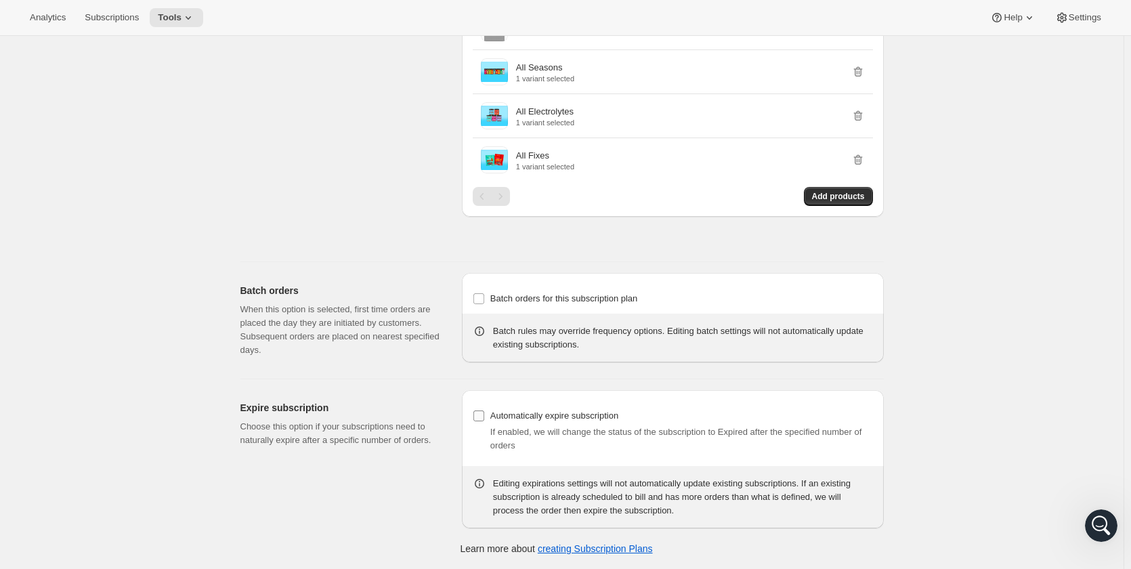
click at [584, 413] on span "Automatically expire subscription" at bounding box center [554, 415] width 128 height 10
click at [484, 413] on input "Automatically expire subscription" at bounding box center [478, 415] width 11 height 11
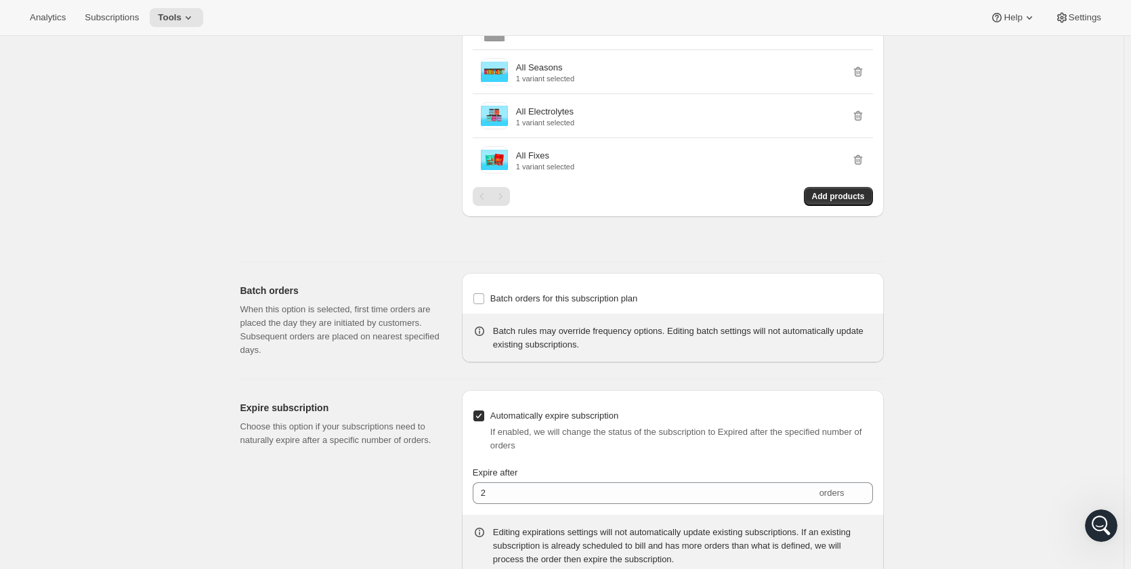
click at [554, 416] on span "Automatically expire subscription" at bounding box center [554, 415] width 128 height 10
click at [484, 416] on input "Automatically expire subscription" at bounding box center [478, 415] width 11 height 11
checkbox input "false"
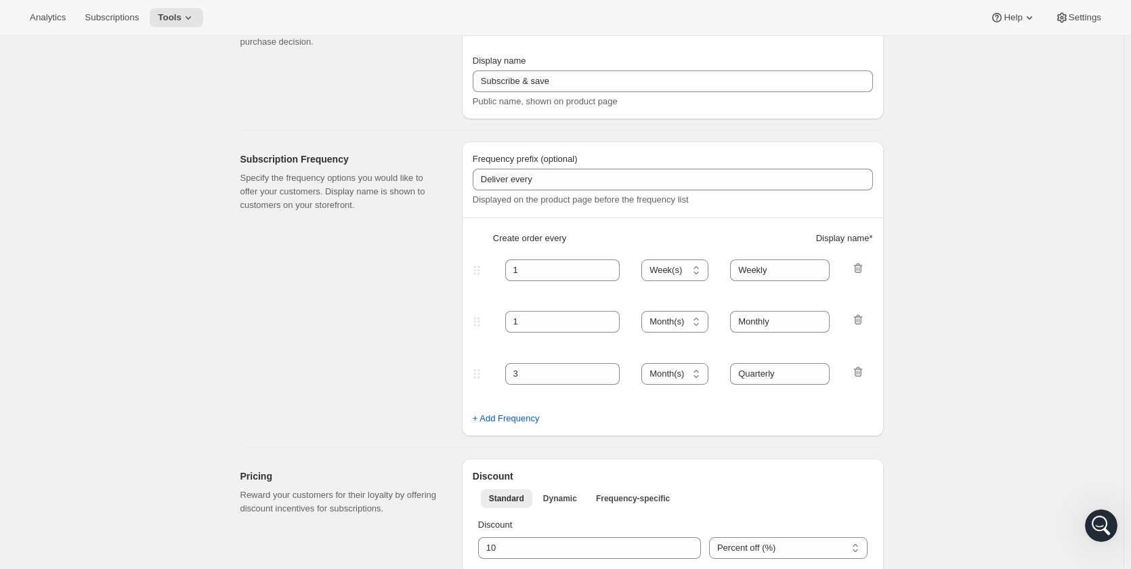
scroll to position [0, 0]
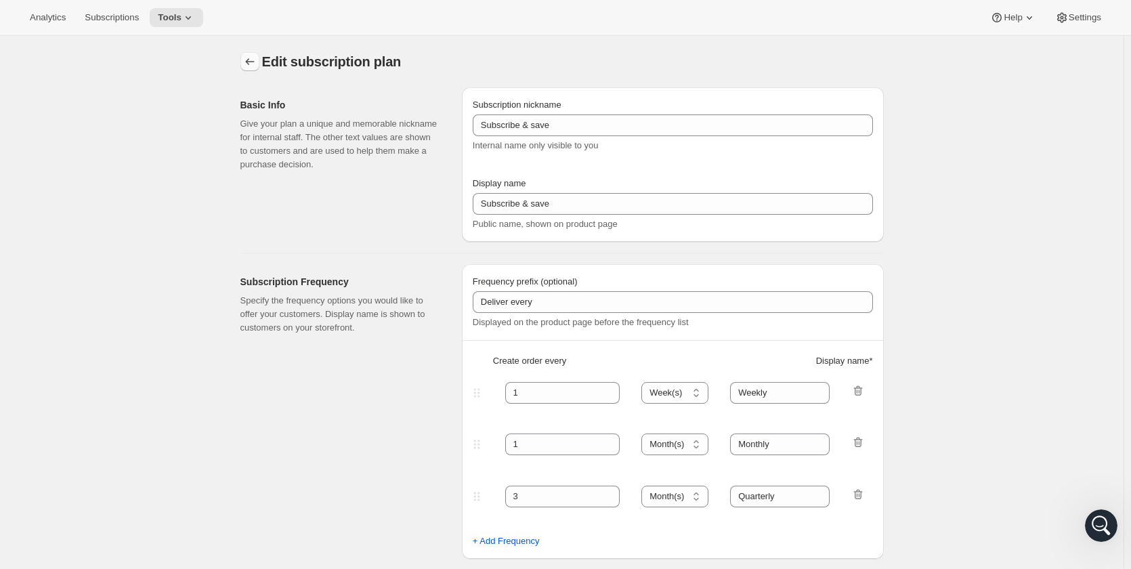
click at [254, 66] on icon "Subscription plans" at bounding box center [250, 62] width 14 height 14
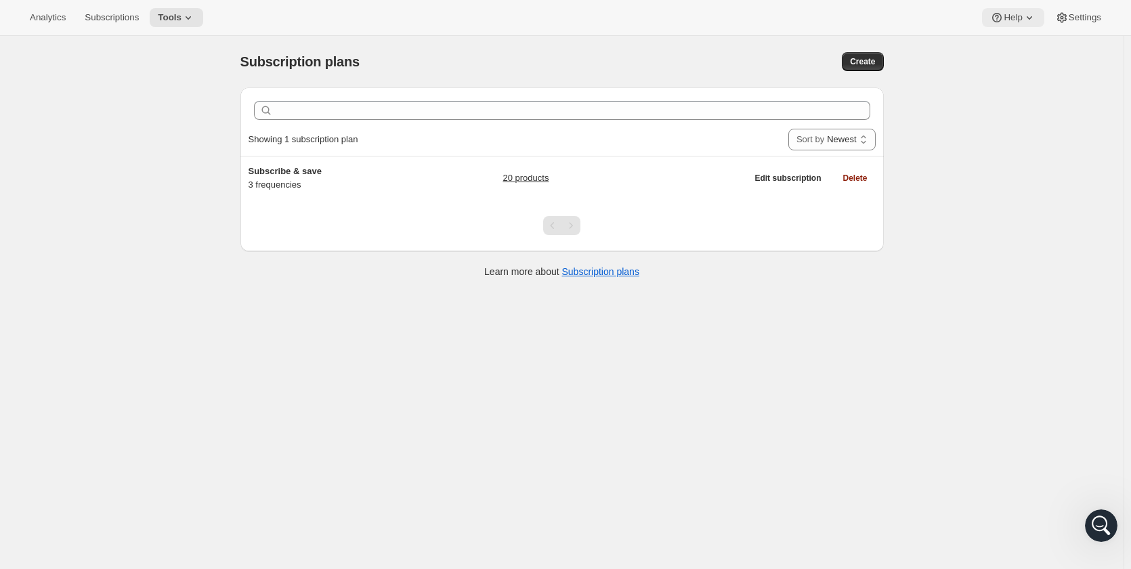
click at [1017, 20] on span "Help" at bounding box center [1012, 17] width 18 height 11
click at [1002, 68] on span "Help Center" at bounding box center [1013, 69] width 47 height 10
click at [1087, 527] on div "Open Intercom Messenger" at bounding box center [1099, 523] width 45 height 45
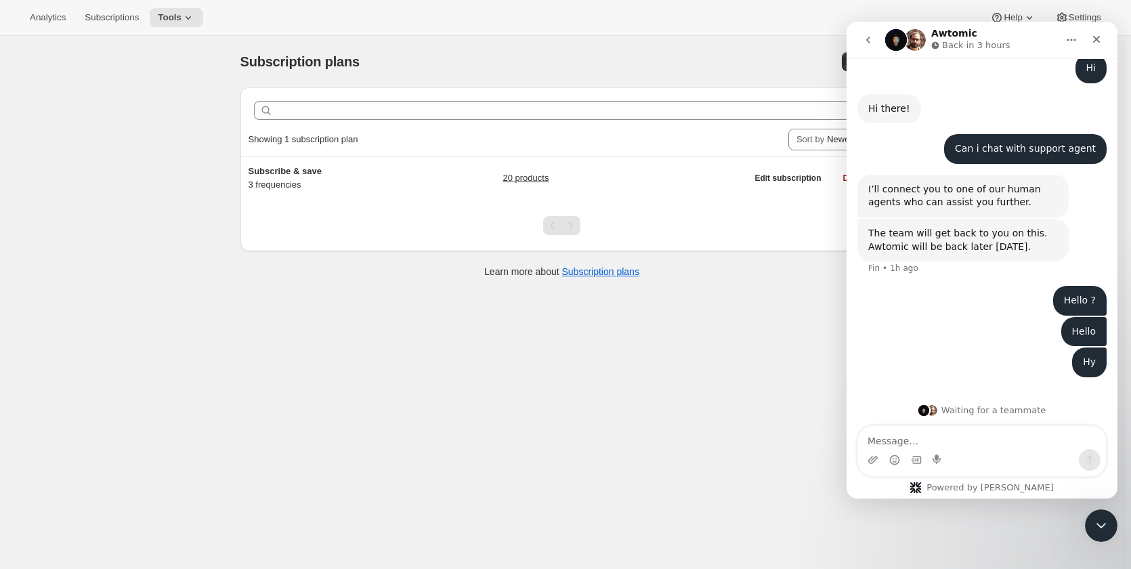
scroll to position [79, 0]
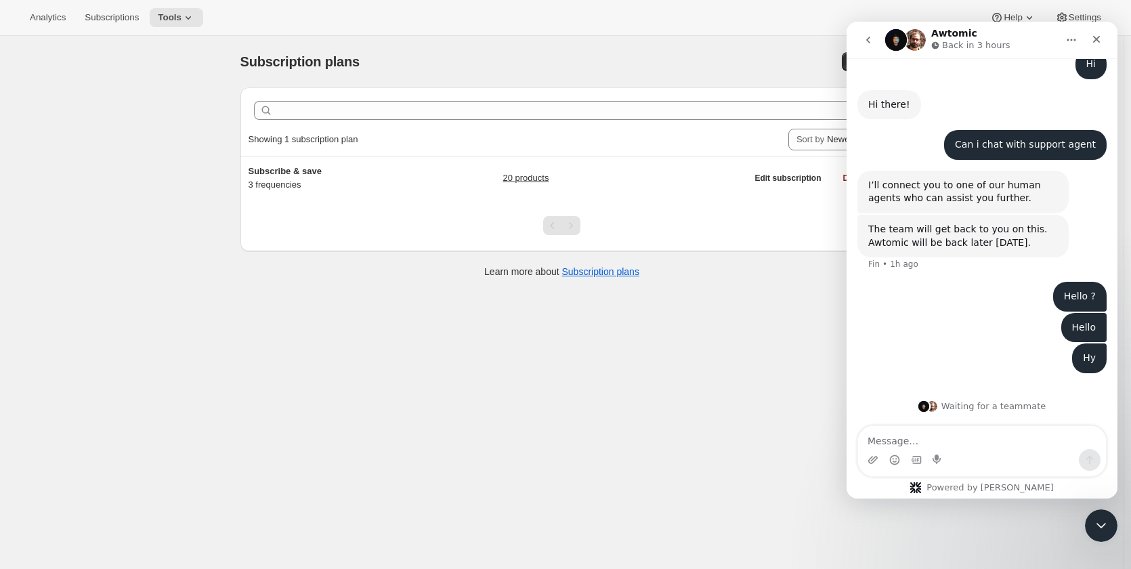
click at [1008, 440] on textarea "Message…" at bounding box center [982, 437] width 248 height 23
click at [976, 47] on p "Back in 3 hours" at bounding box center [976, 46] width 68 height 14
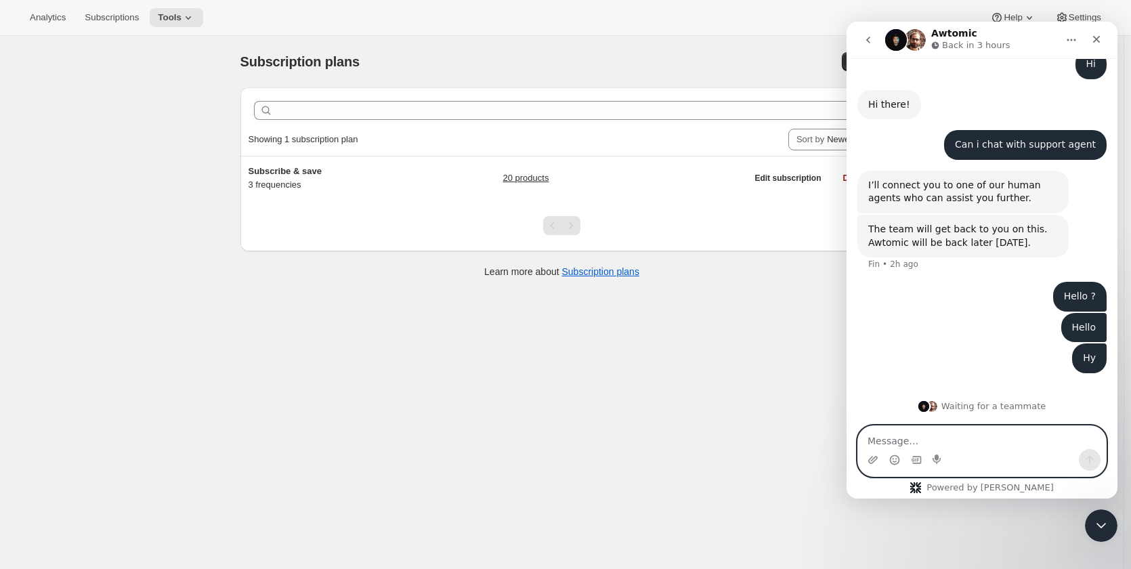
click at [974, 438] on textarea "Message…" at bounding box center [982, 437] width 248 height 23
click at [934, 439] on textarea "Message…" at bounding box center [982, 437] width 248 height 23
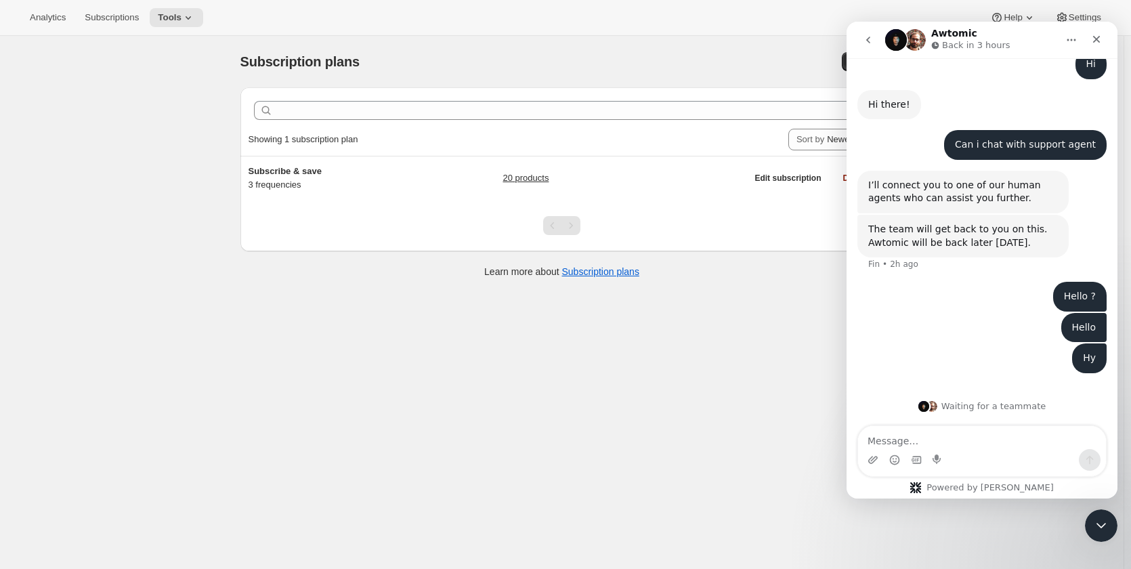
click at [980, 49] on p "Back in 3 hours" at bounding box center [976, 46] width 68 height 14
click at [1066, 37] on icon "Home" at bounding box center [1071, 40] width 11 height 11
click at [867, 40] on icon "go back" at bounding box center [868, 40] width 4 height 7
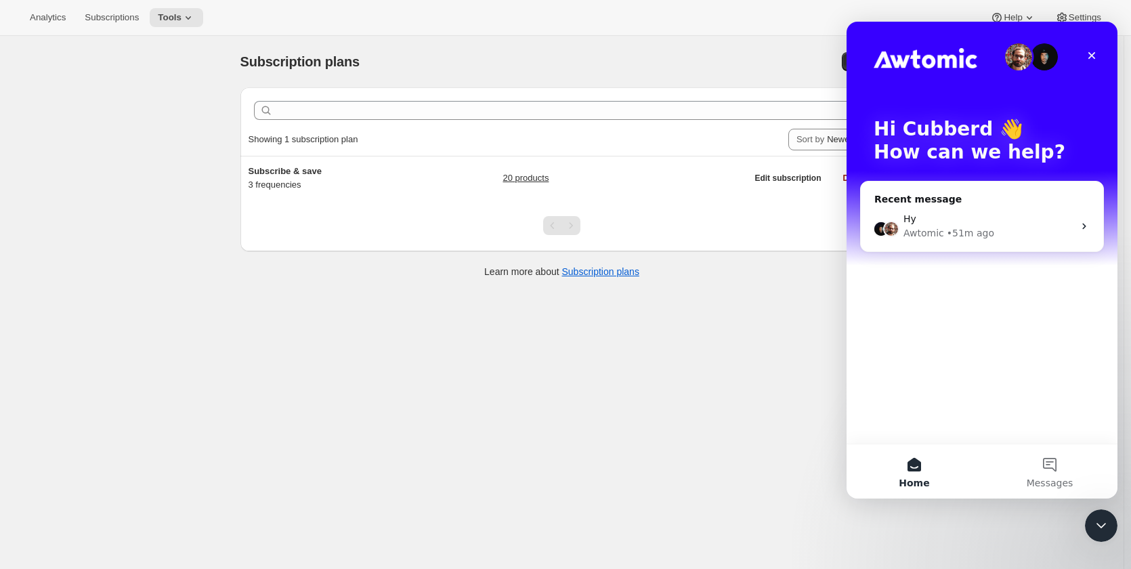
scroll to position [0, 0]
click at [1091, 56] on icon "Close" at bounding box center [1091, 55] width 7 height 7
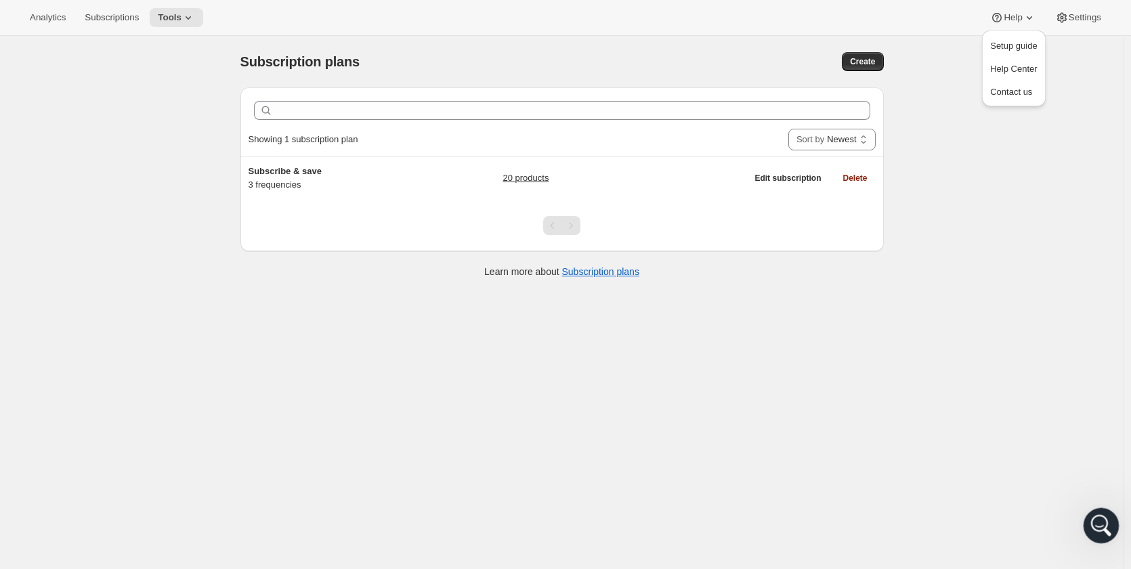
click at [1085, 511] on div "Open Intercom Messenger" at bounding box center [1099, 523] width 33 height 33
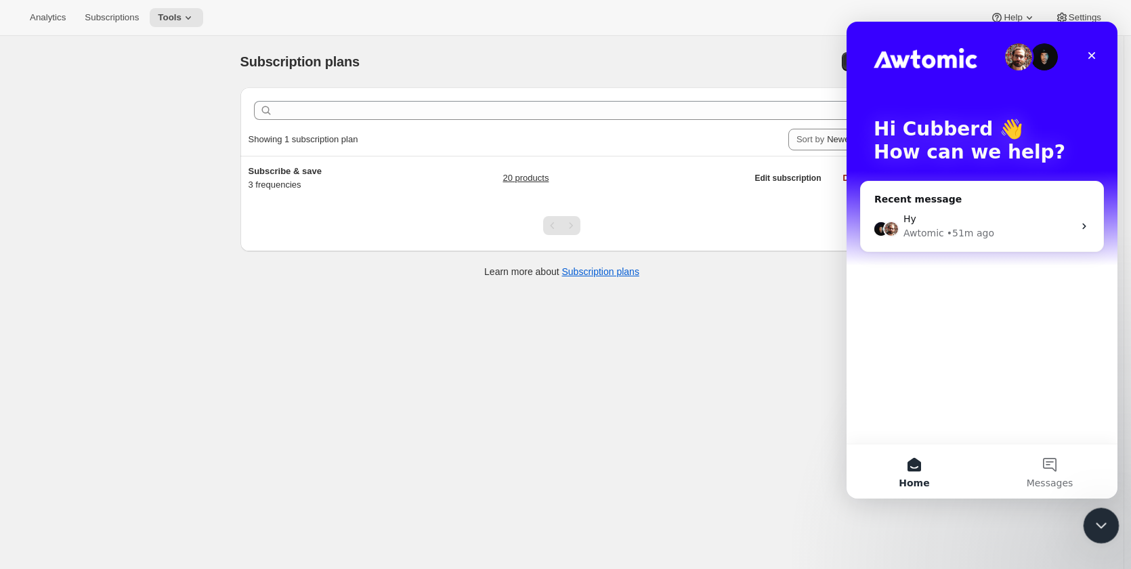
click at [1089, 525] on div "Close Intercom Messenger" at bounding box center [1099, 523] width 33 height 33
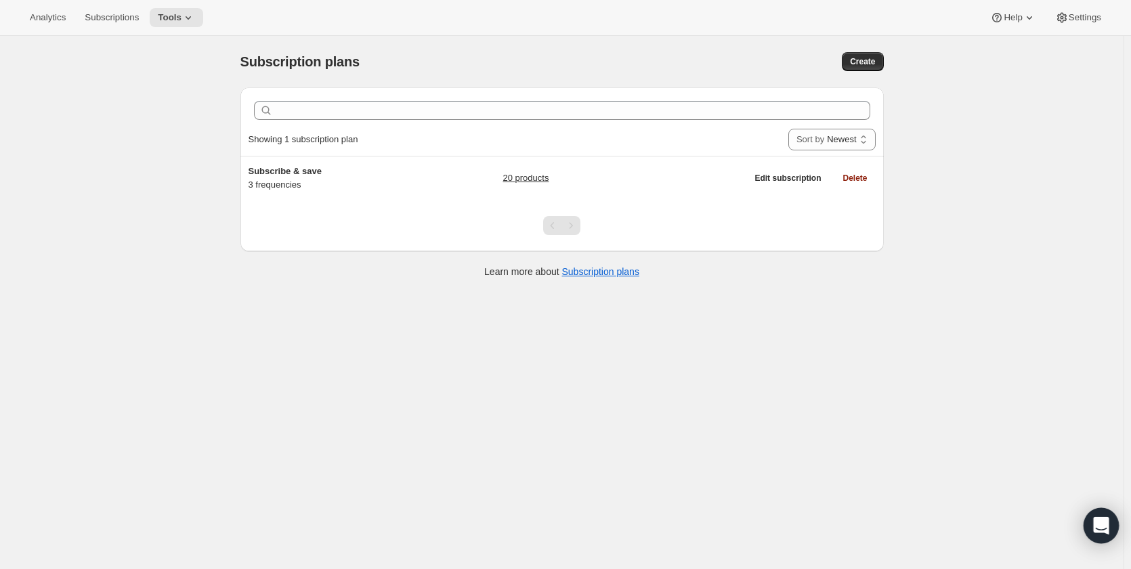
click at [1098, 529] on icon "Open Intercom Messenger" at bounding box center [1101, 526] width 18 height 18
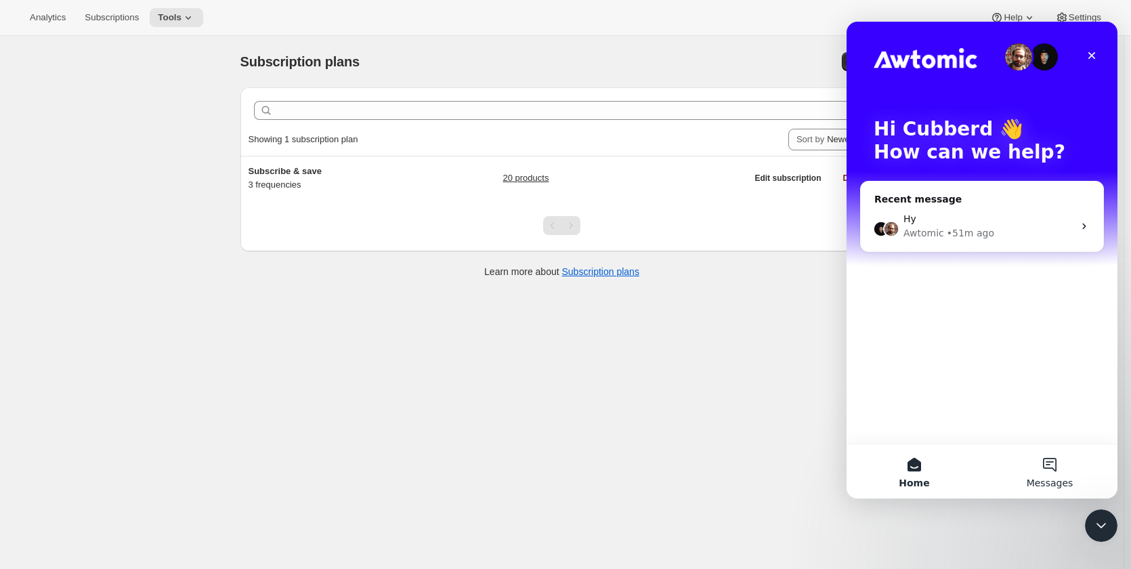
click at [1055, 471] on button "Messages" at bounding box center [1049, 471] width 135 height 54
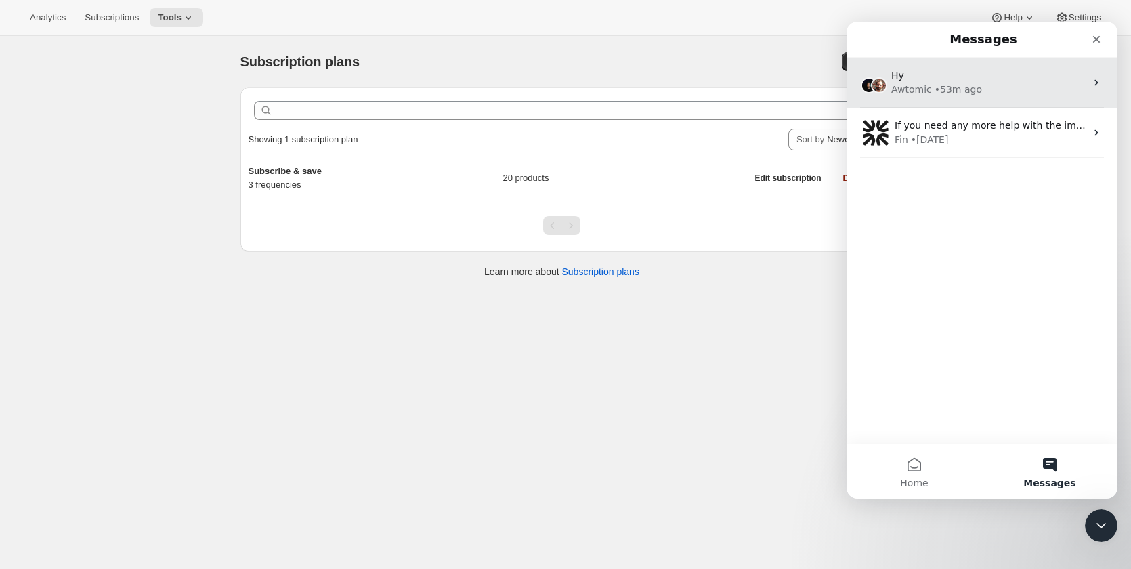
click at [968, 89] on div "• 53m ago" at bounding box center [957, 90] width 47 height 14
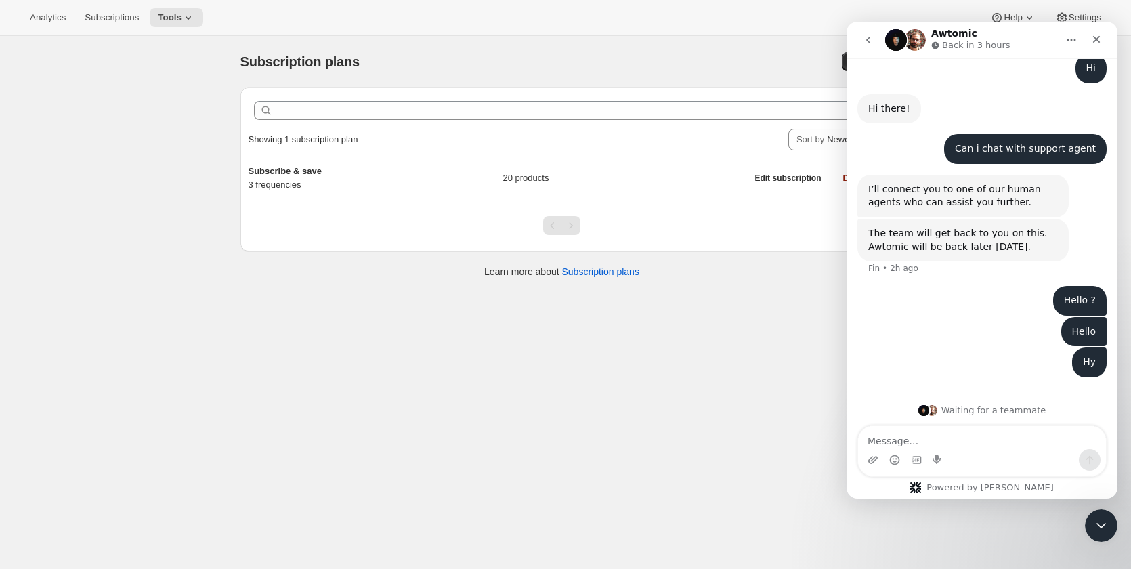
scroll to position [79, 0]
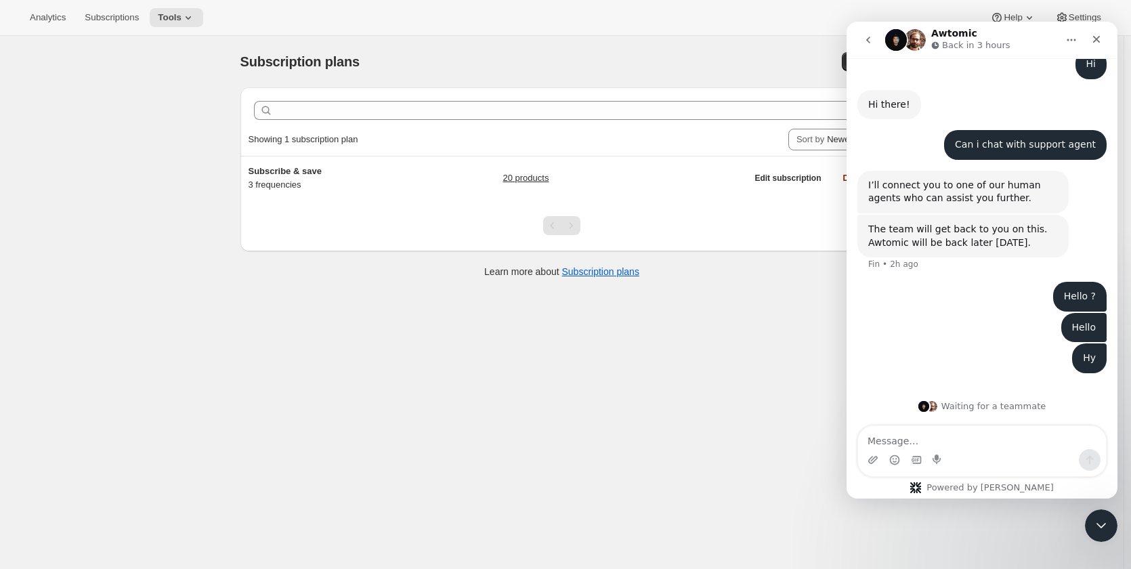
click at [992, 441] on textarea "Message…" at bounding box center [982, 437] width 248 height 23
type textarea "s"
click at [714, 438] on div "Subscription plans. This page is ready Subscription plans Create Clear Showing …" at bounding box center [561, 320] width 1123 height 569
